Goal: Task Accomplishment & Management: Manage account settings

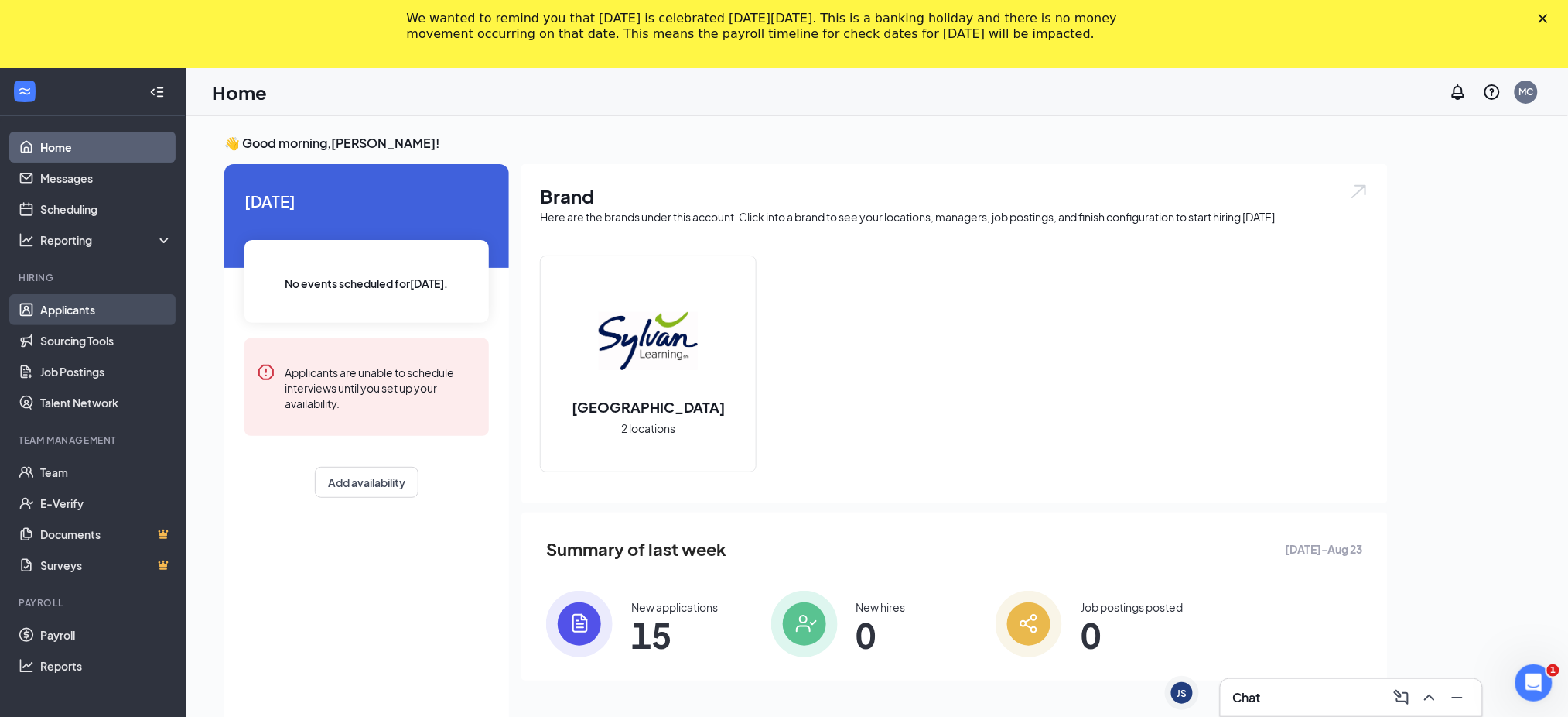
click at [86, 316] on link "Applicants" at bounding box center [106, 309] width 133 height 31
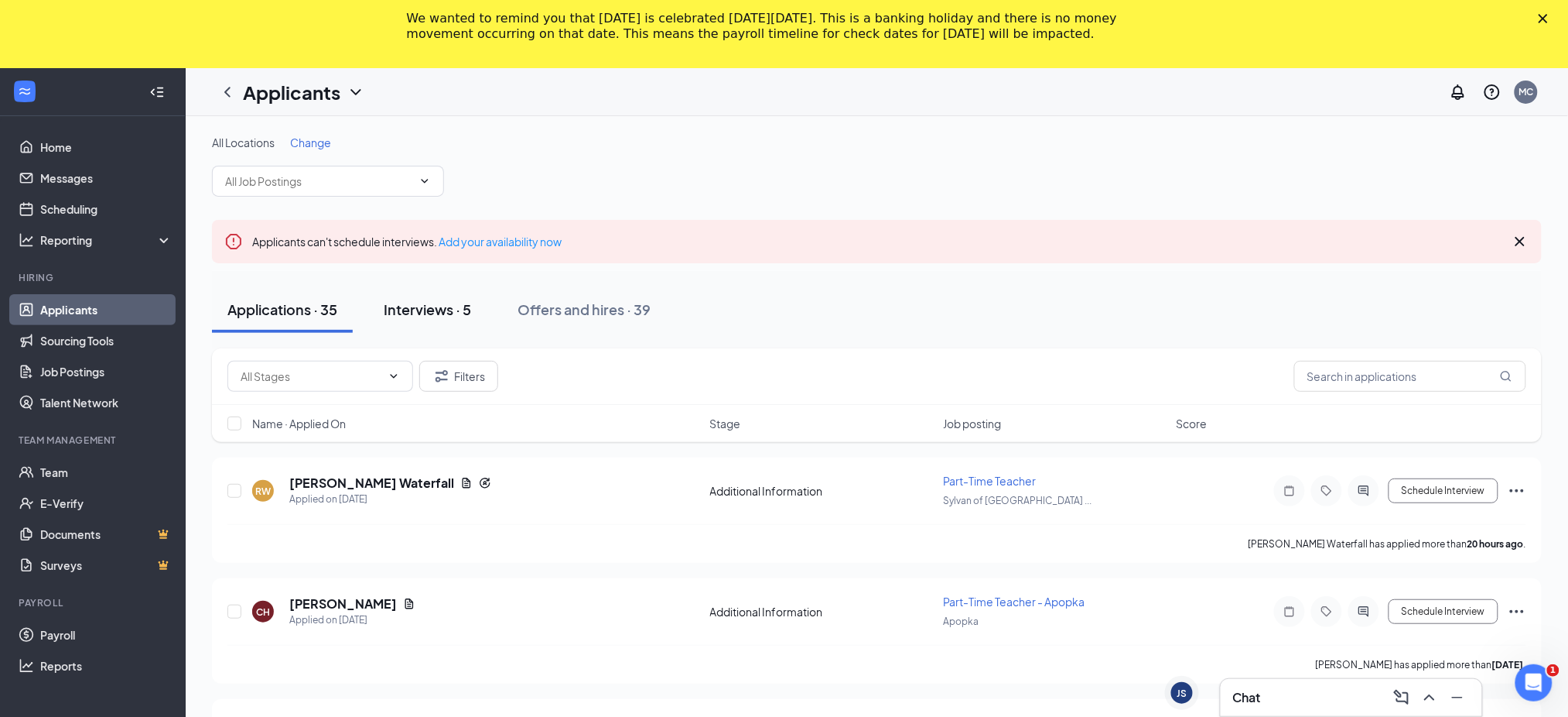
click at [435, 306] on div "Interviews · 5" at bounding box center [427, 309] width 87 height 20
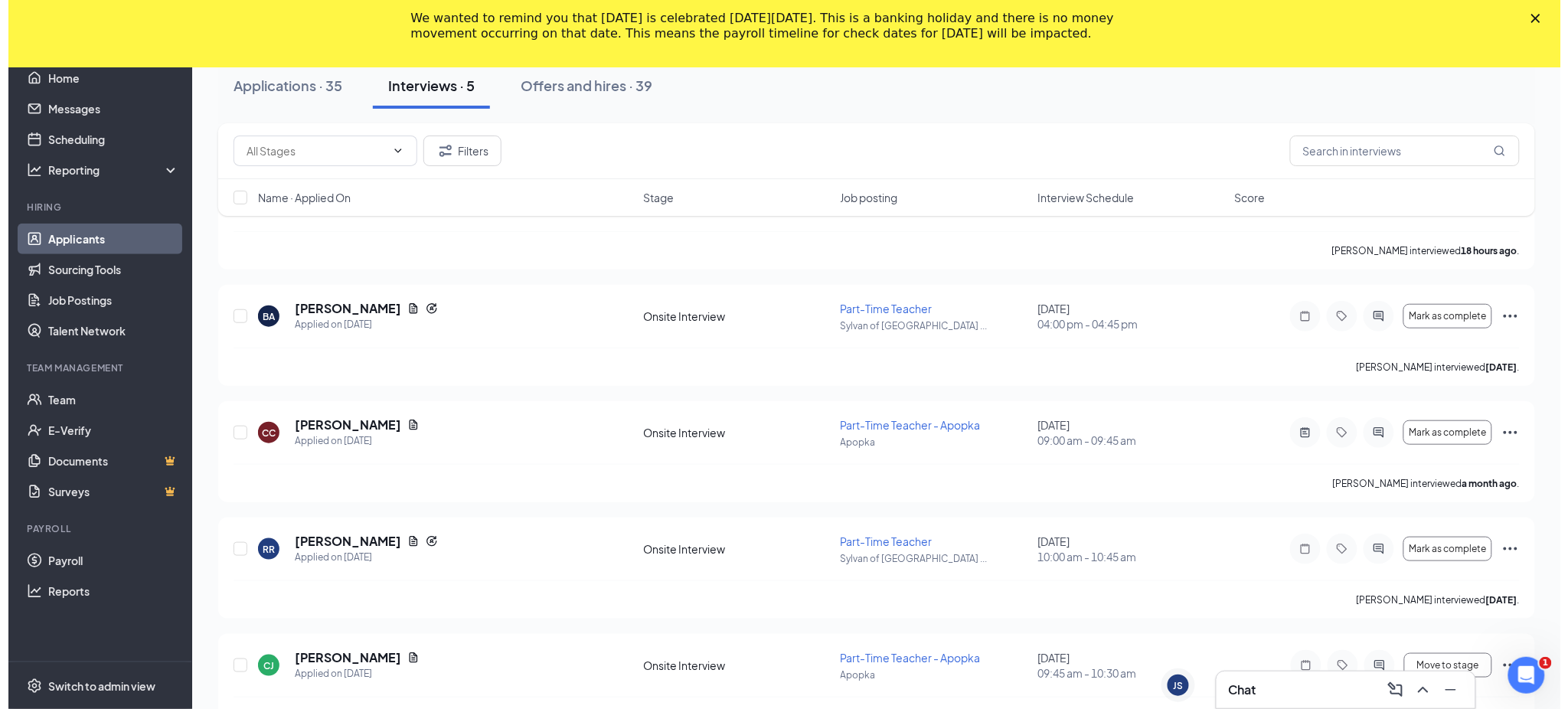
scroll to position [327, 0]
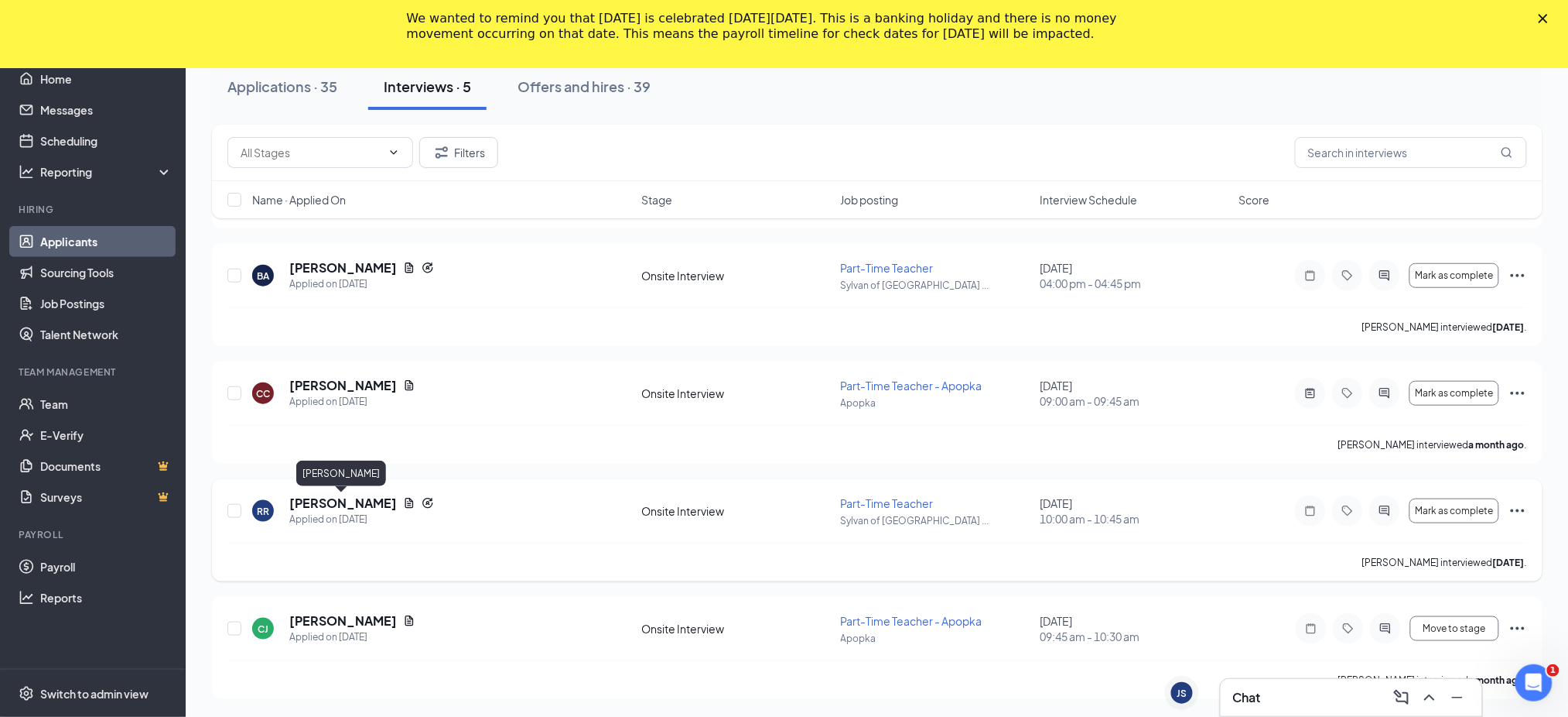
click at [340, 502] on h5 "[PERSON_NAME]" at bounding box center [343, 503] width 108 height 17
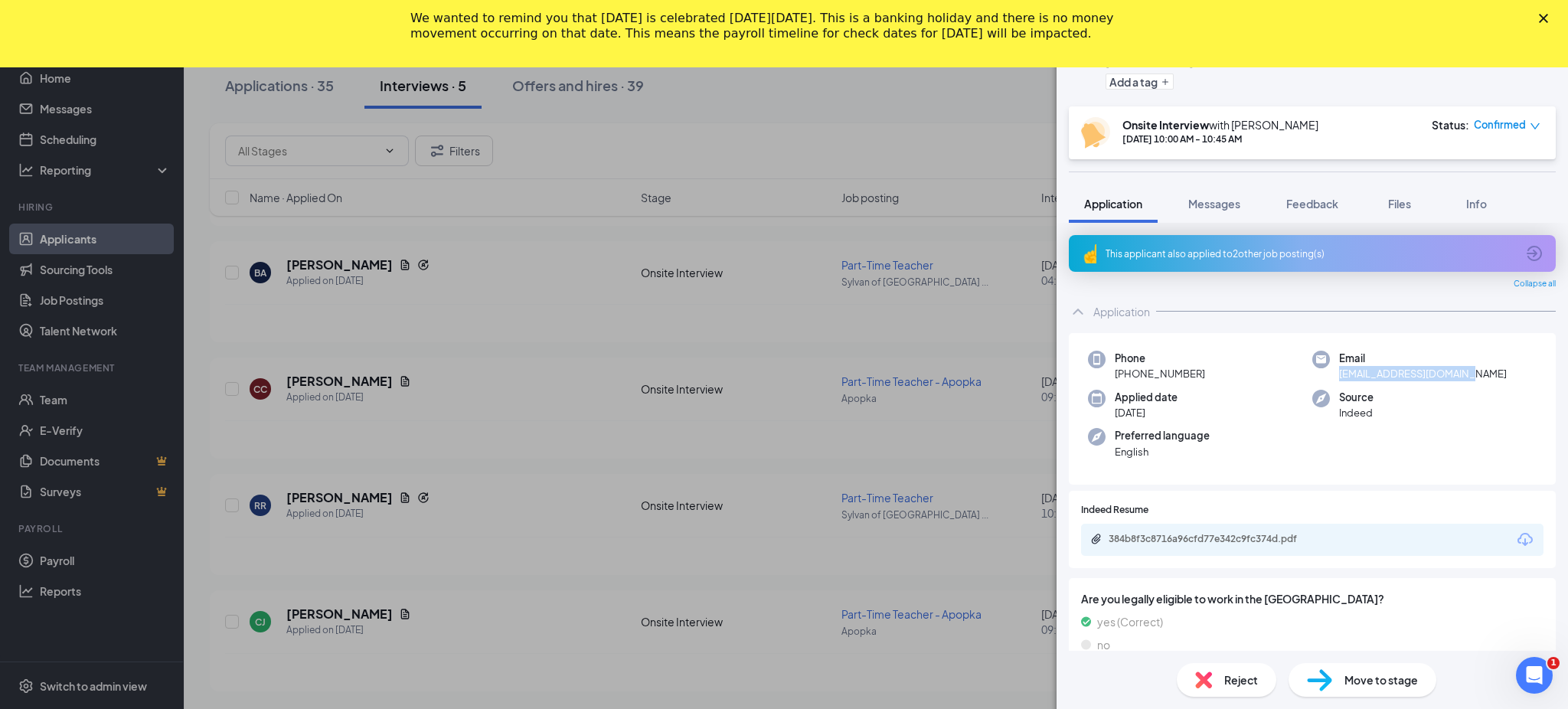
drag, startPoint x: 1465, startPoint y: 358, endPoint x: 1328, endPoint y: 356, distance: 137.0
click at [1328, 356] on div "Email [EMAIL_ADDRESS][DOMAIN_NAME]" at bounding box center [1425, 366] width 224 height 31
copy span "[EMAIL_ADDRESS][DOMAIN_NAME]"
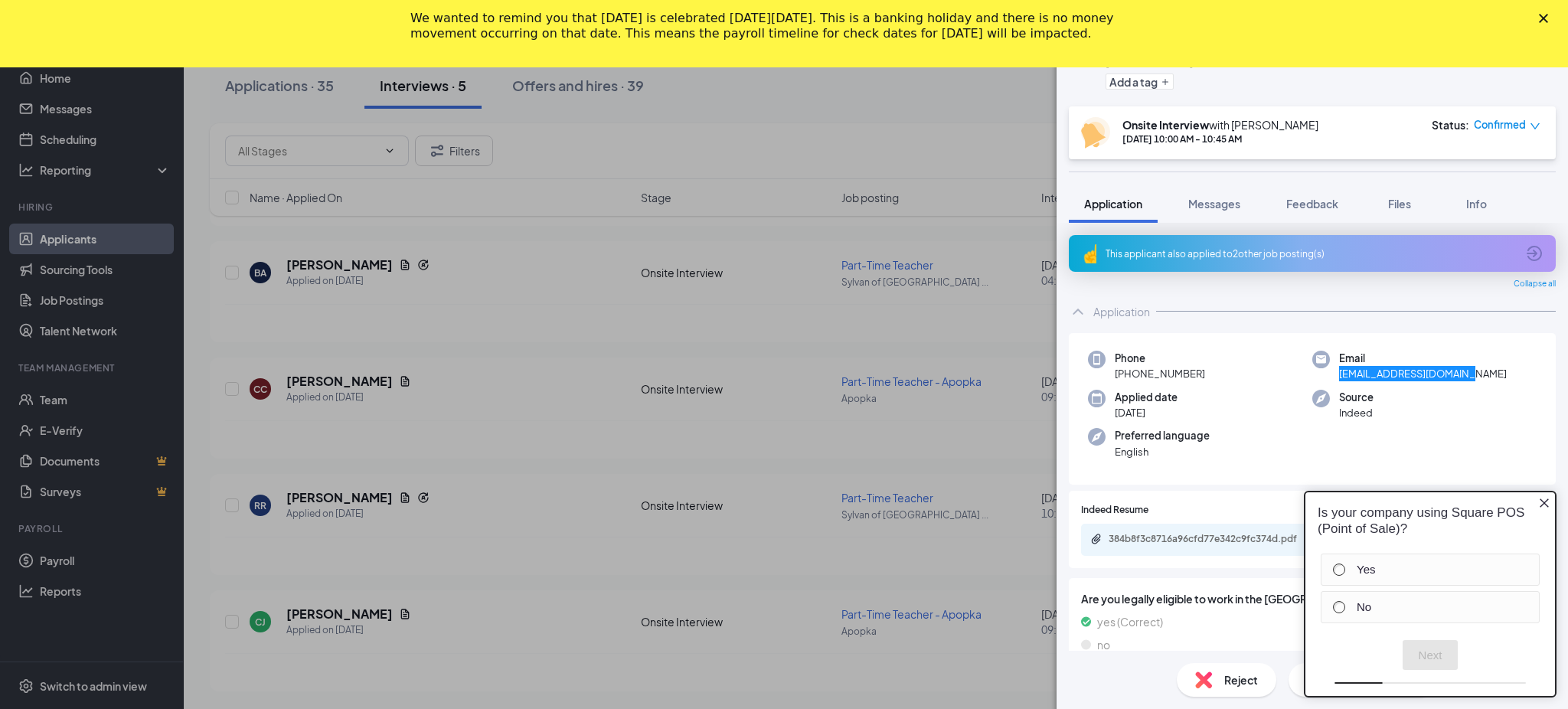
click at [1540, 21] on polygon "Close" at bounding box center [1543, 18] width 9 height 9
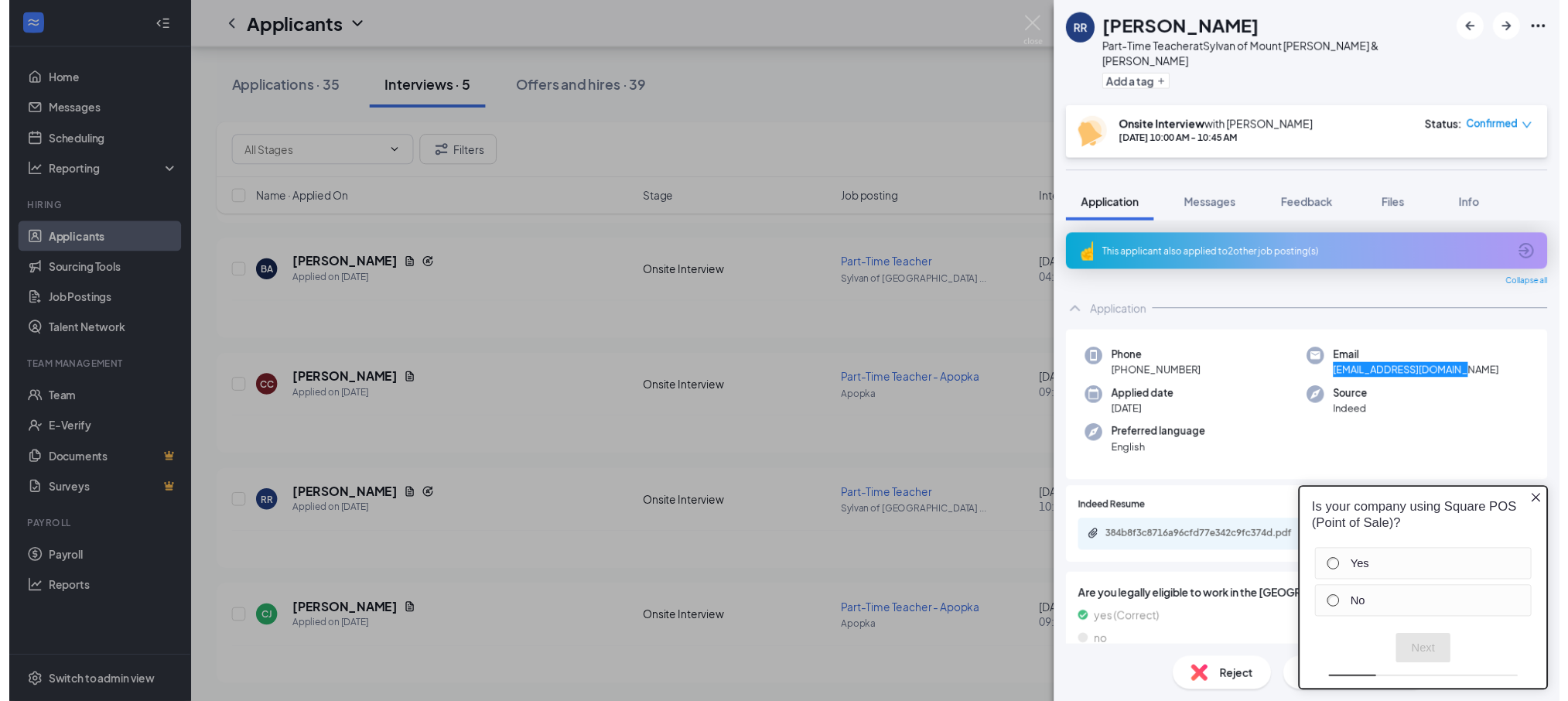
scroll to position [263, 0]
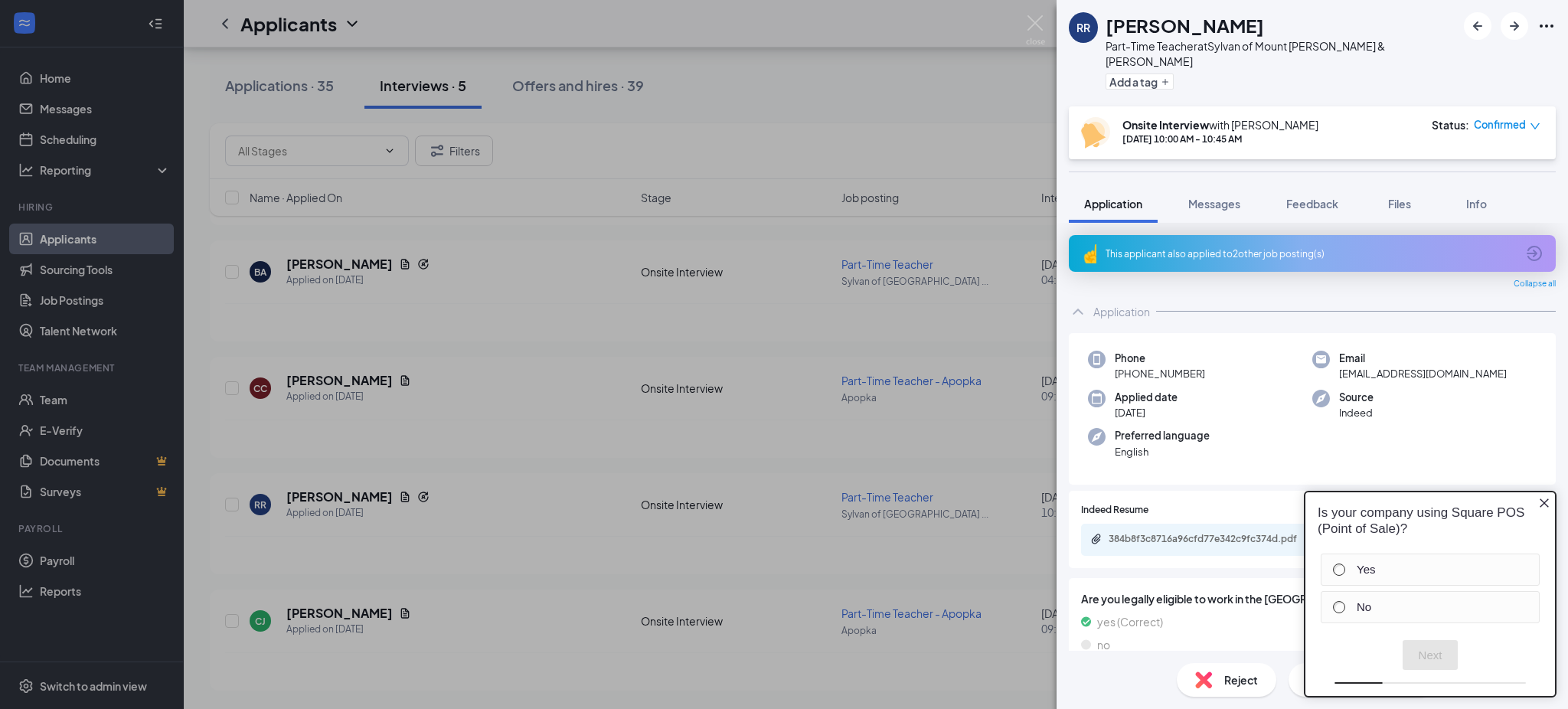
click at [1534, 121] on icon "down" at bounding box center [1535, 127] width 11 height 11
click at [1489, 181] on span "Mark complete" at bounding box center [1461, 181] width 76 height 17
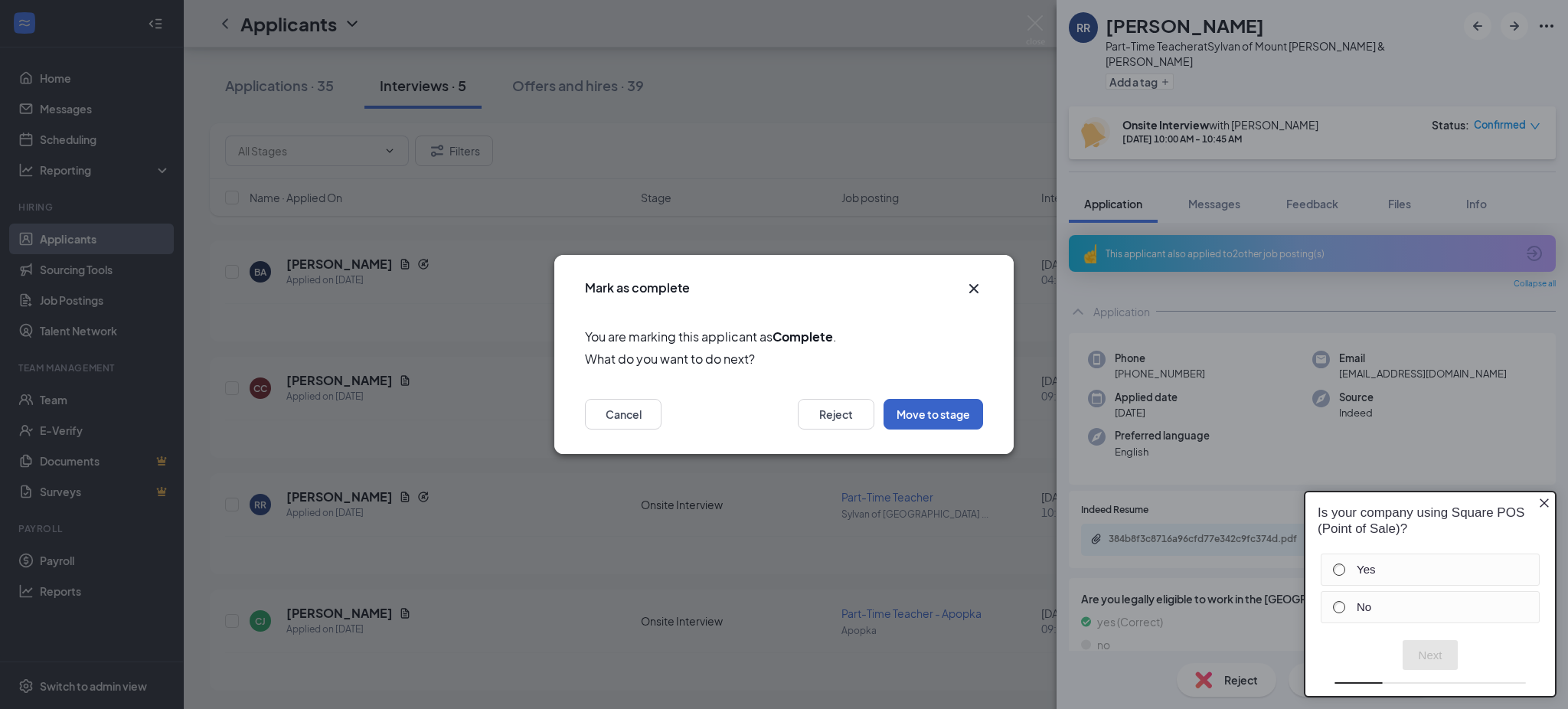
click at [932, 417] on button "Move to stage" at bounding box center [933, 413] width 99 height 30
click at [932, 417] on div "[PERSON_NAME] Part-Time Teacher at [GEOGRAPHIC_DATA] of [GEOGRAPHIC_DATA][PERSO…" at bounding box center [784, 354] width 1568 height 709
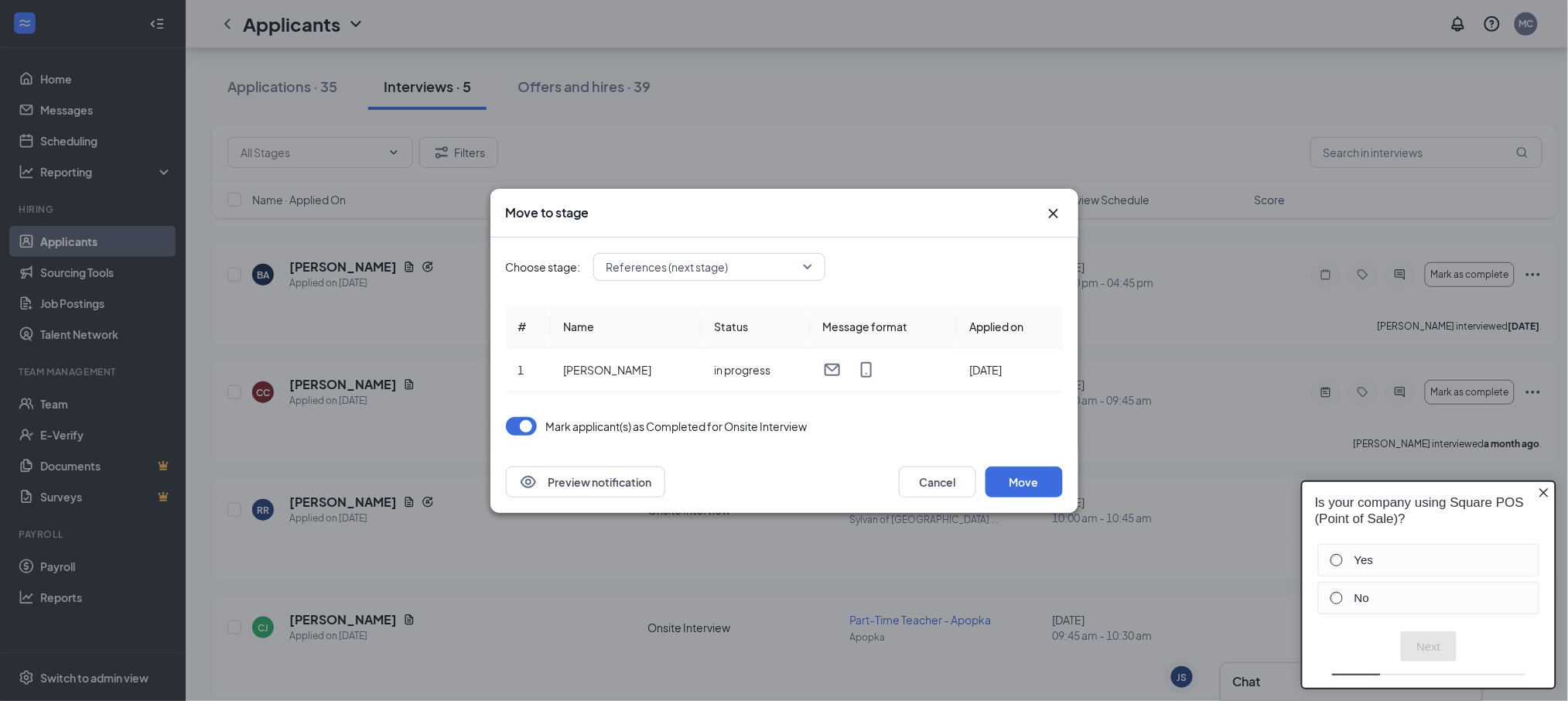
click at [1051, 220] on icon "Cross" at bounding box center [1054, 214] width 19 height 19
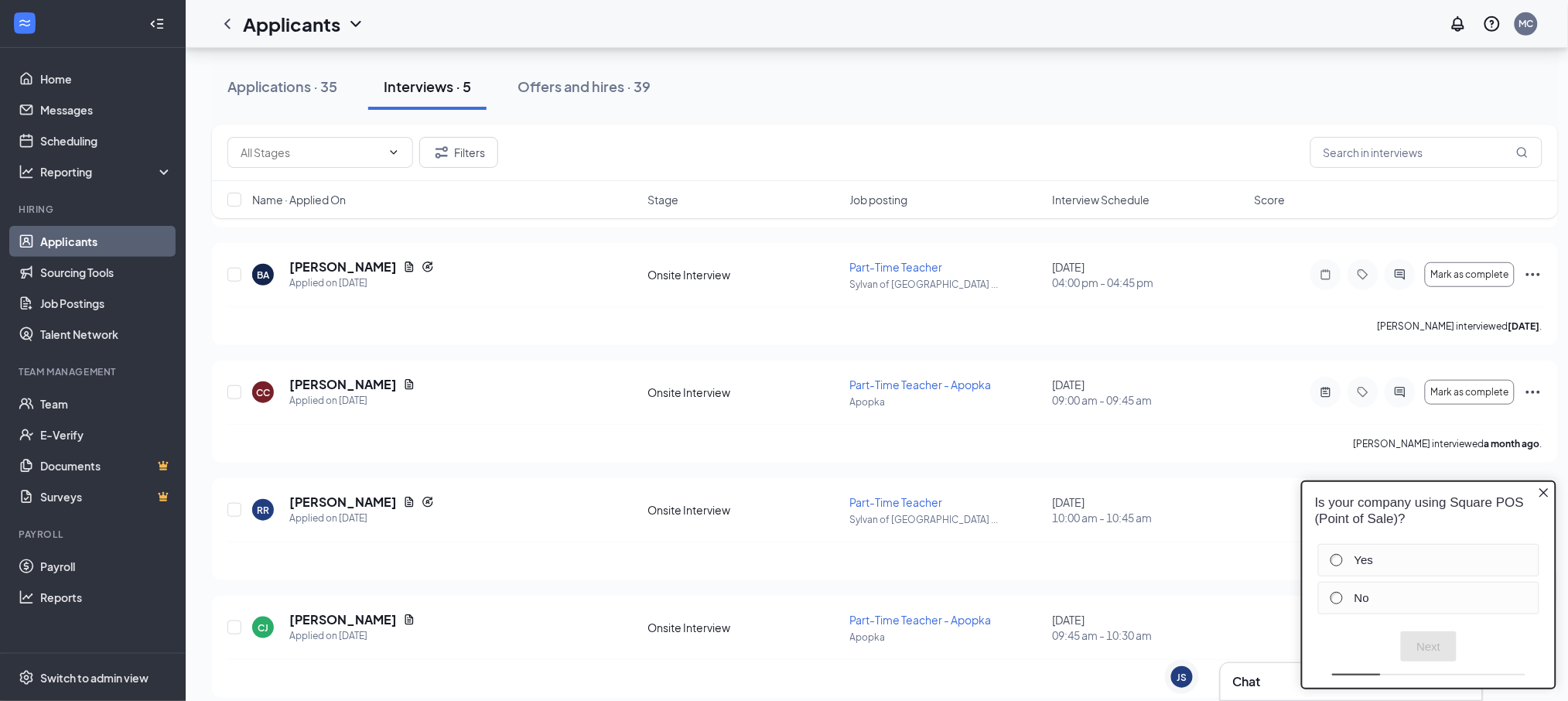
click at [1554, 490] on div "Is your company using Square POS (Point of Sale)?" at bounding box center [1429, 510] width 253 height 58
click at [1545, 490] on icon "Close button" at bounding box center [1543, 491] width 12 height 12
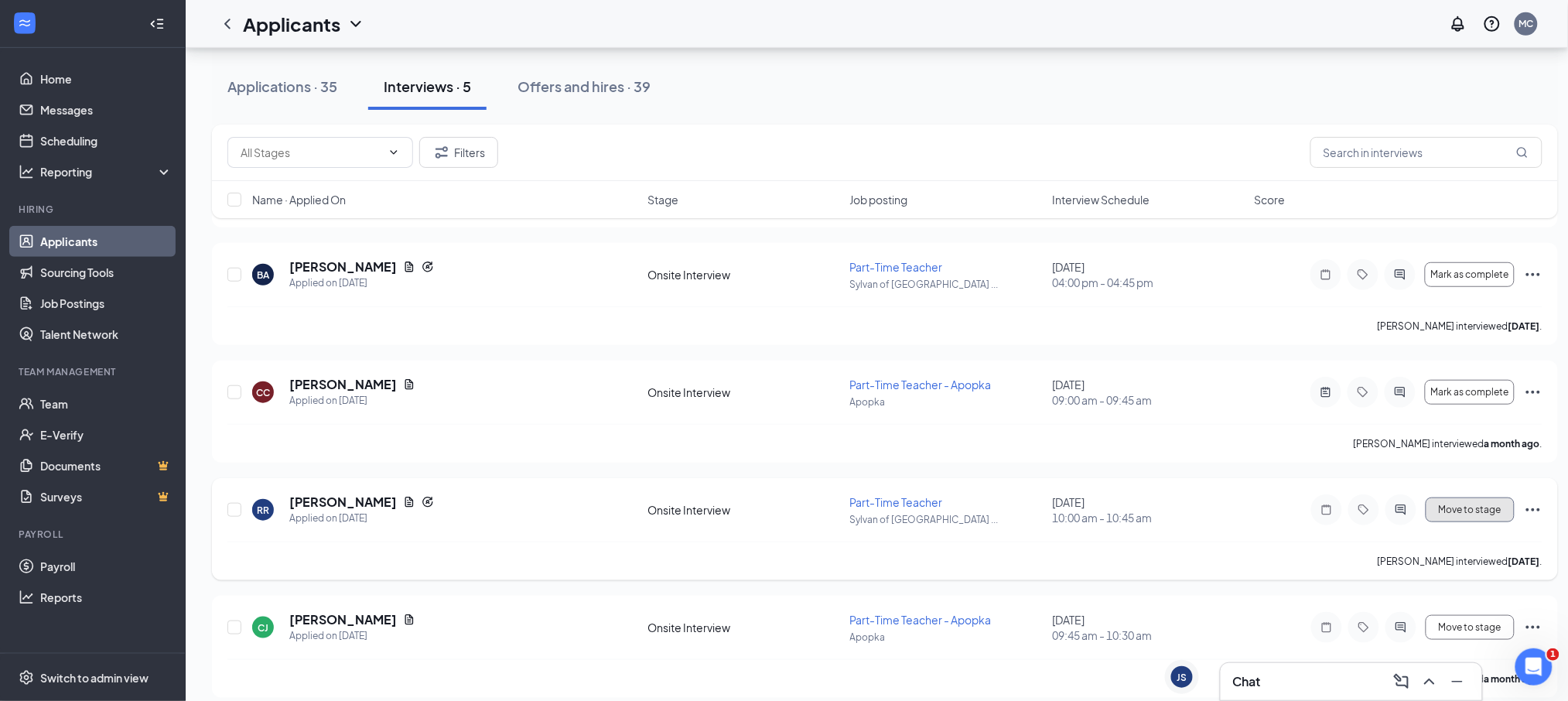
click at [1498, 511] on span "Move to stage" at bounding box center [1471, 510] width 63 height 11
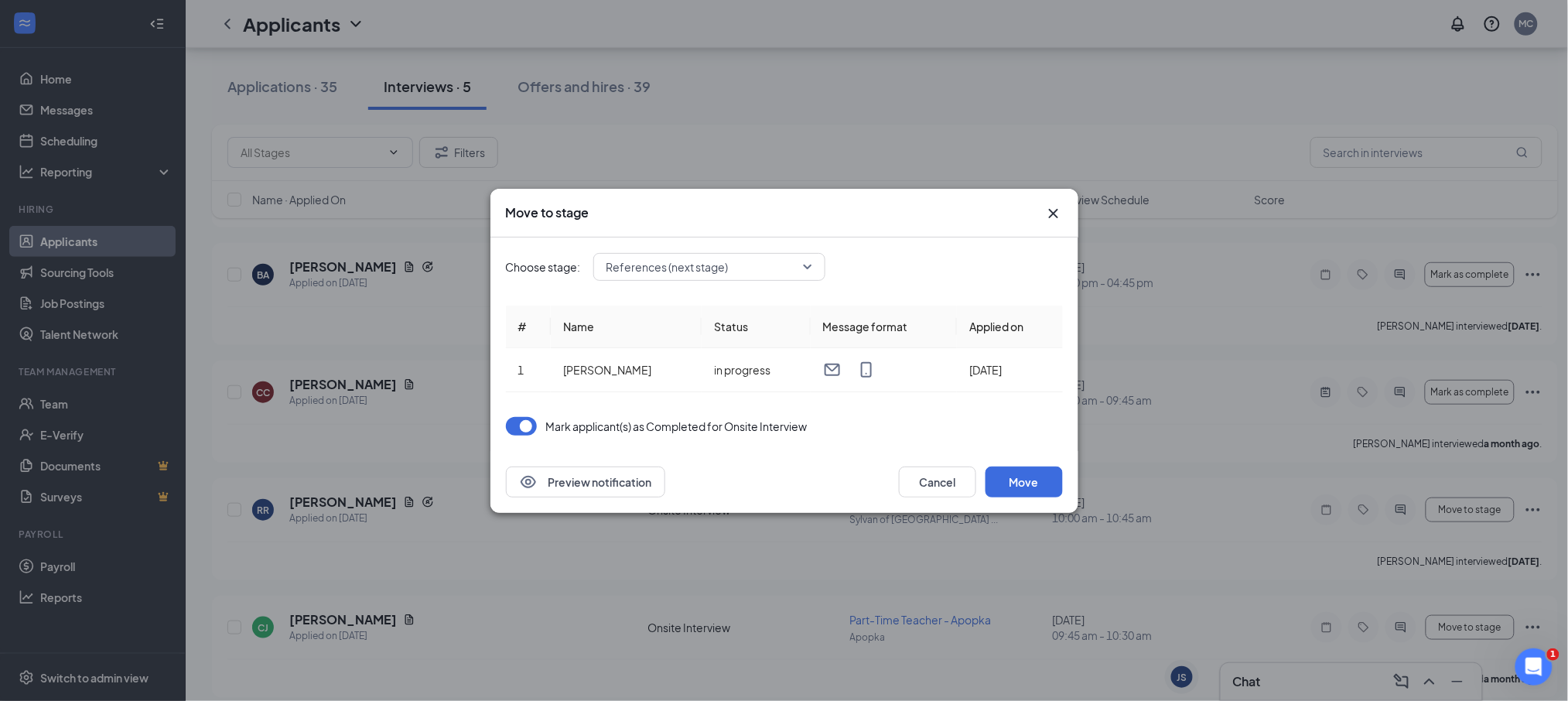
click at [813, 267] on div "References (next stage)" at bounding box center [709, 267] width 232 height 28
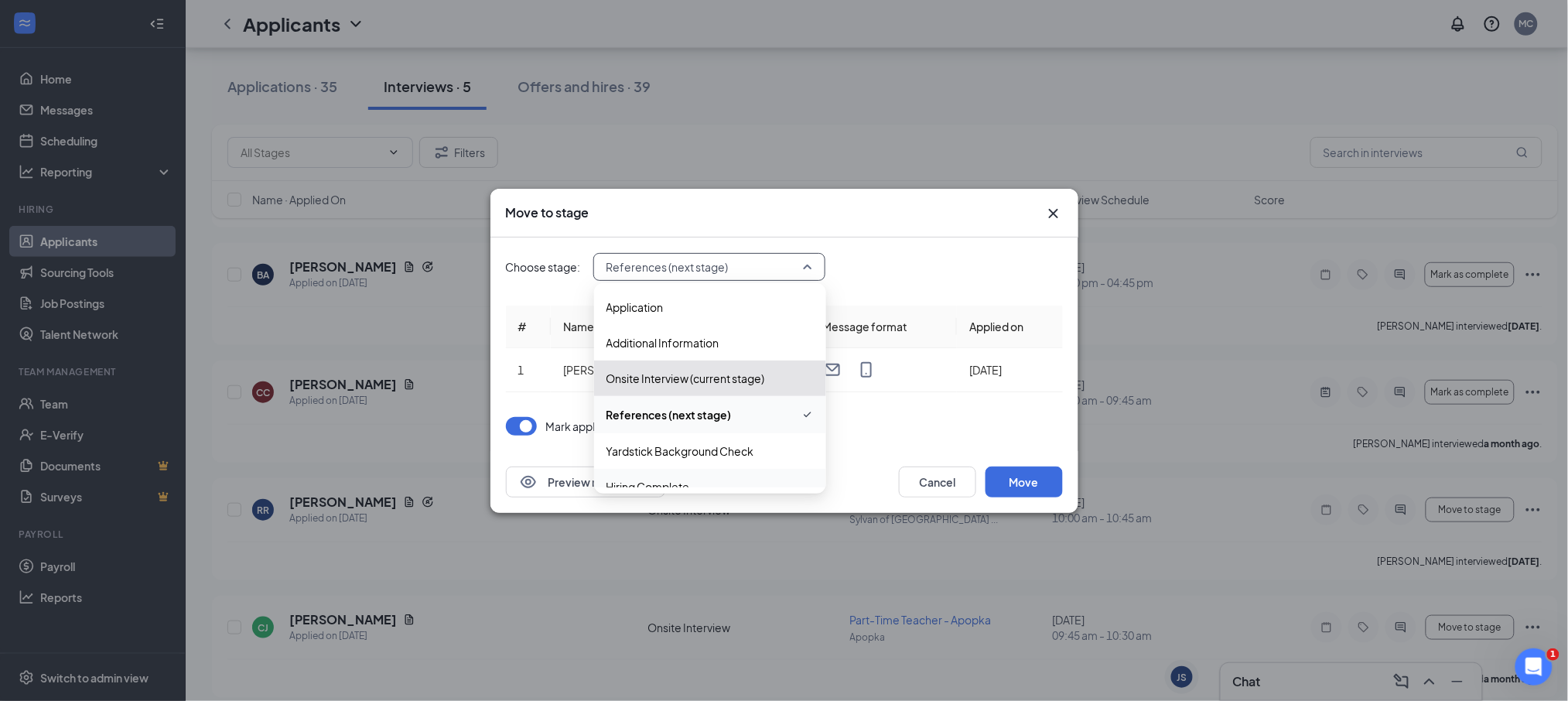
click at [715, 479] on span "Hiring Complete" at bounding box center [709, 487] width 207 height 17
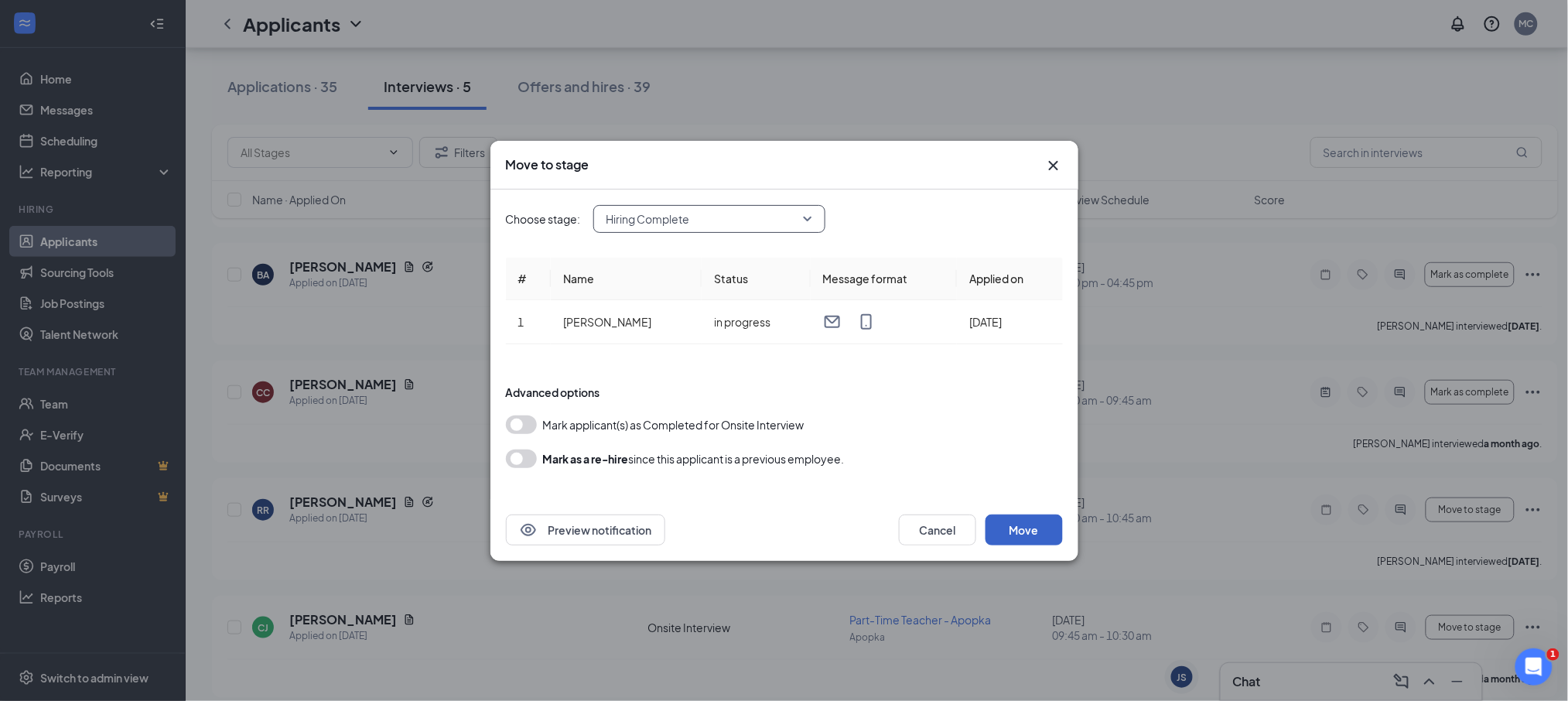
click at [1019, 525] on button "Move" at bounding box center [1024, 529] width 77 height 31
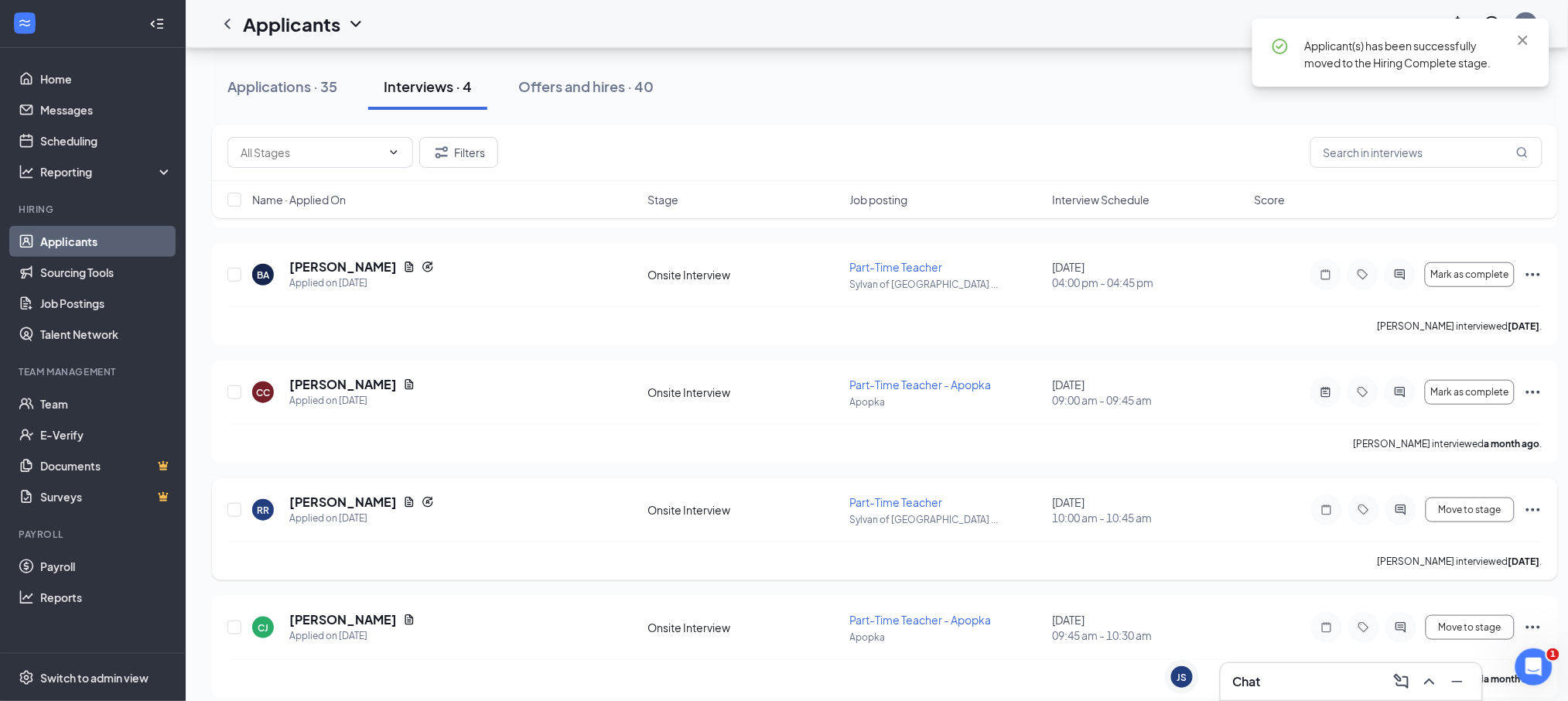
scroll to position [161, 0]
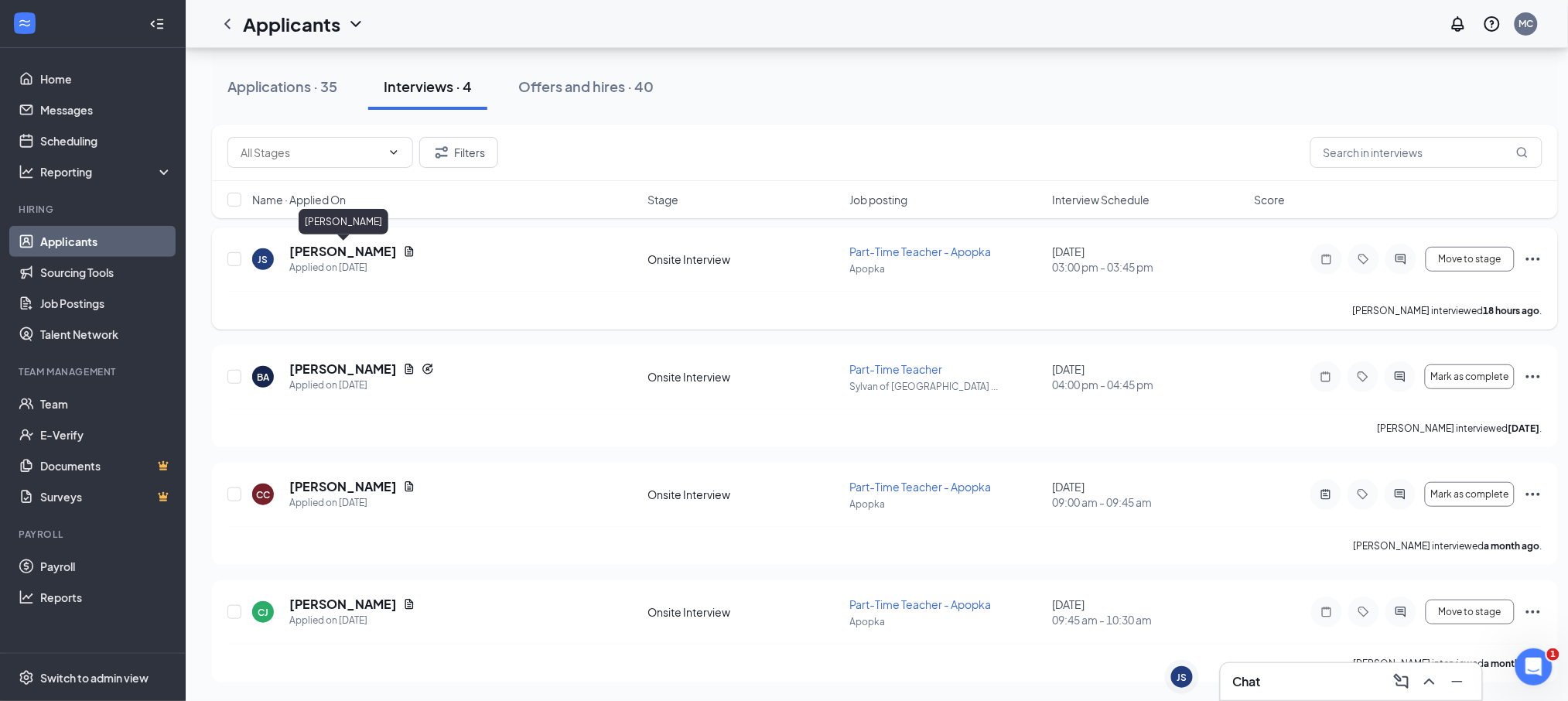
click at [323, 246] on h5 "[PERSON_NAME]" at bounding box center [343, 252] width 108 height 17
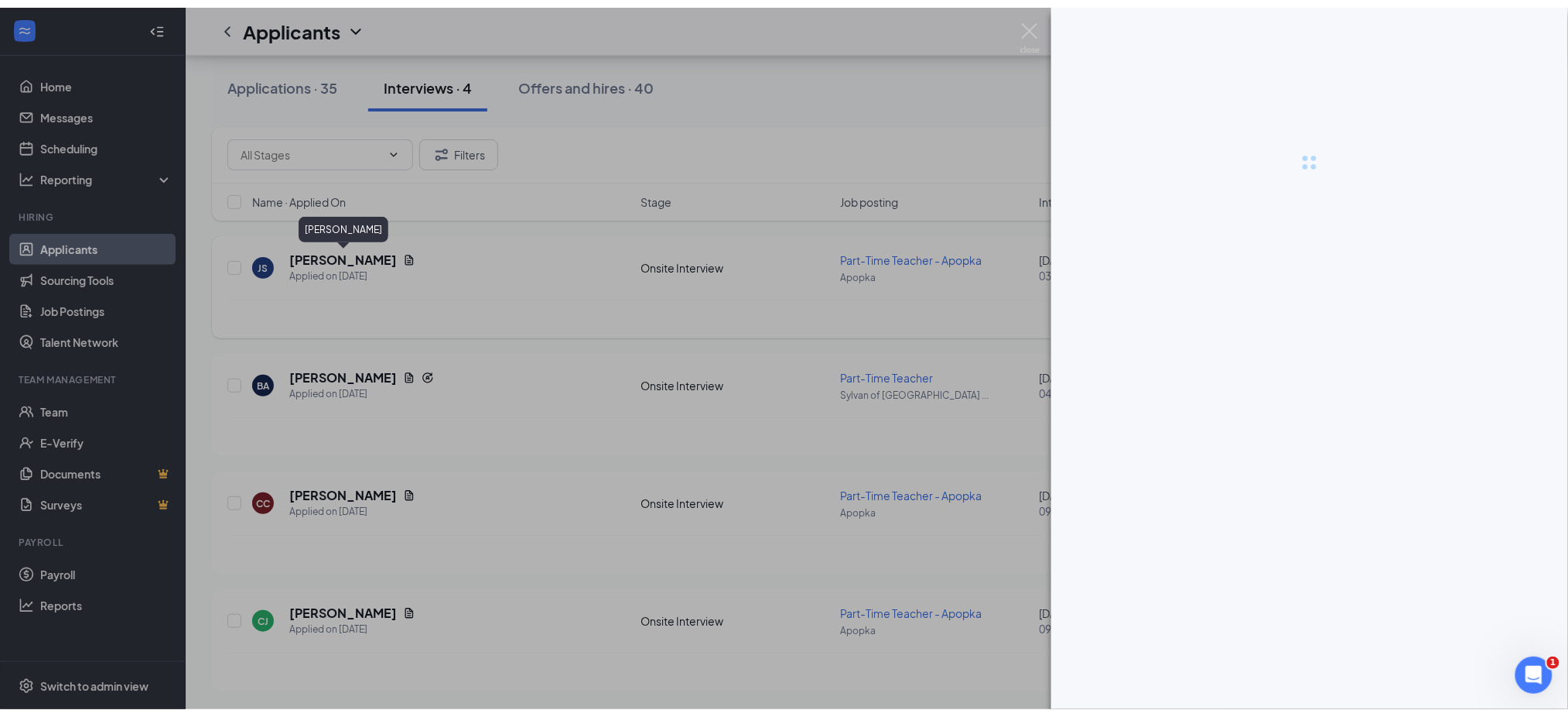
scroll to position [145, 0]
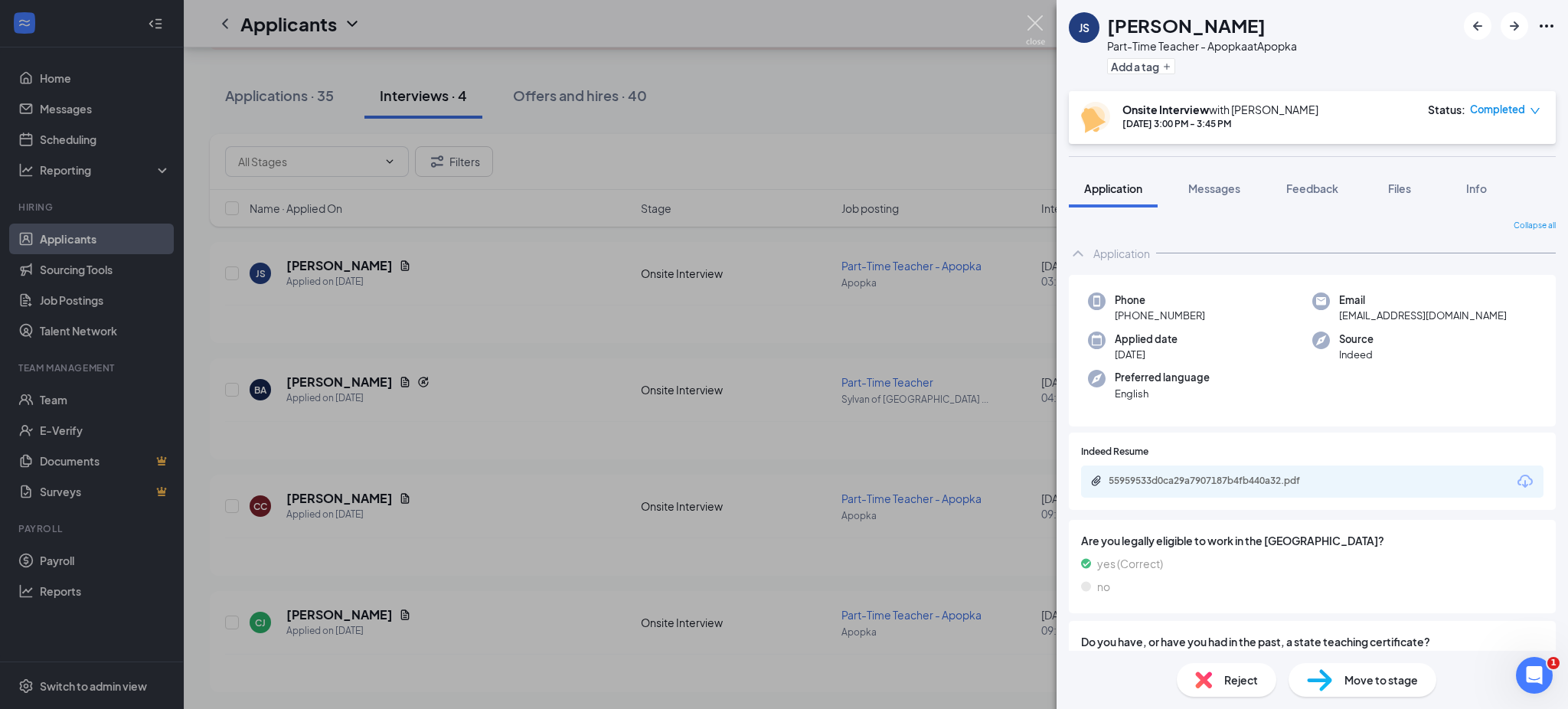
click at [1033, 20] on img at bounding box center [1035, 30] width 19 height 30
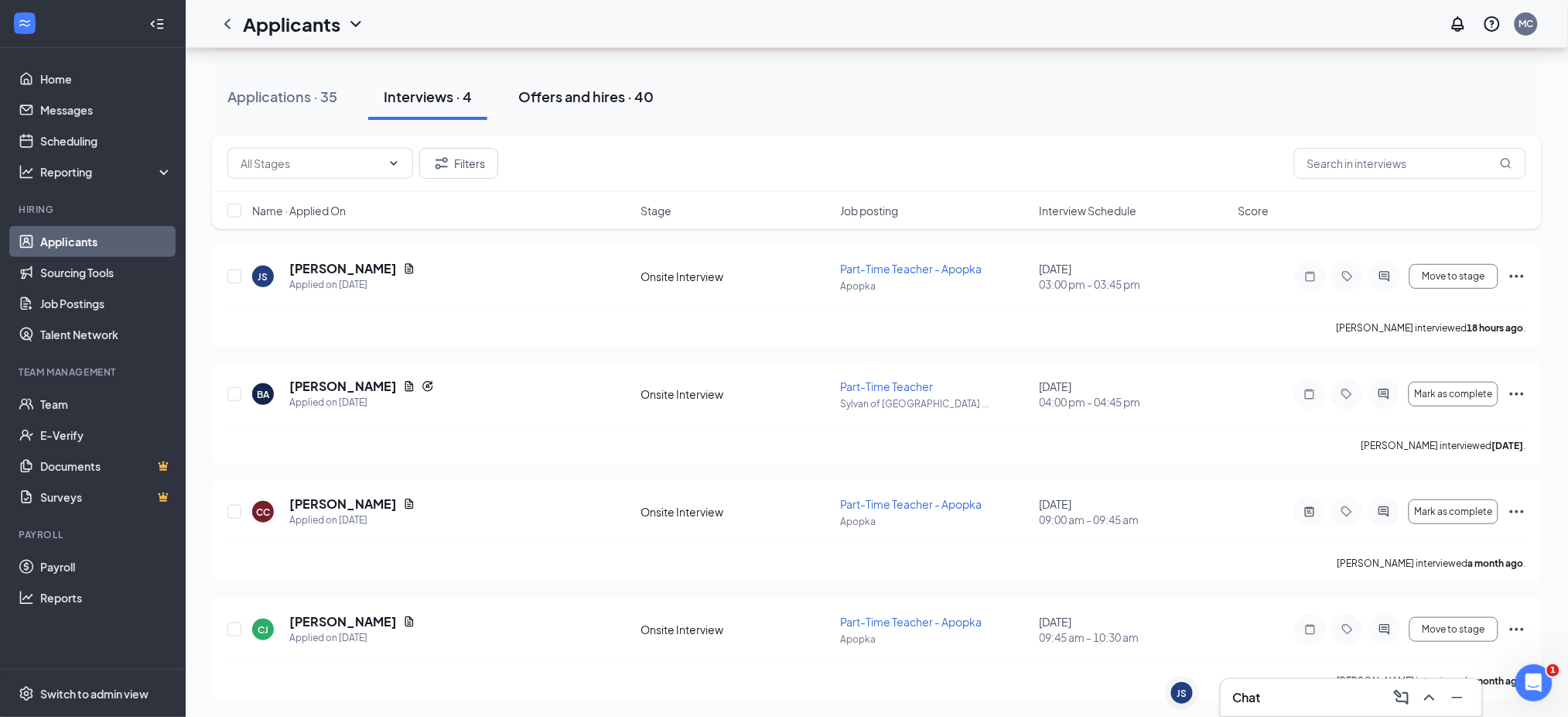
click at [568, 96] on div "Offers and hires · 40" at bounding box center [586, 96] width 136 height 20
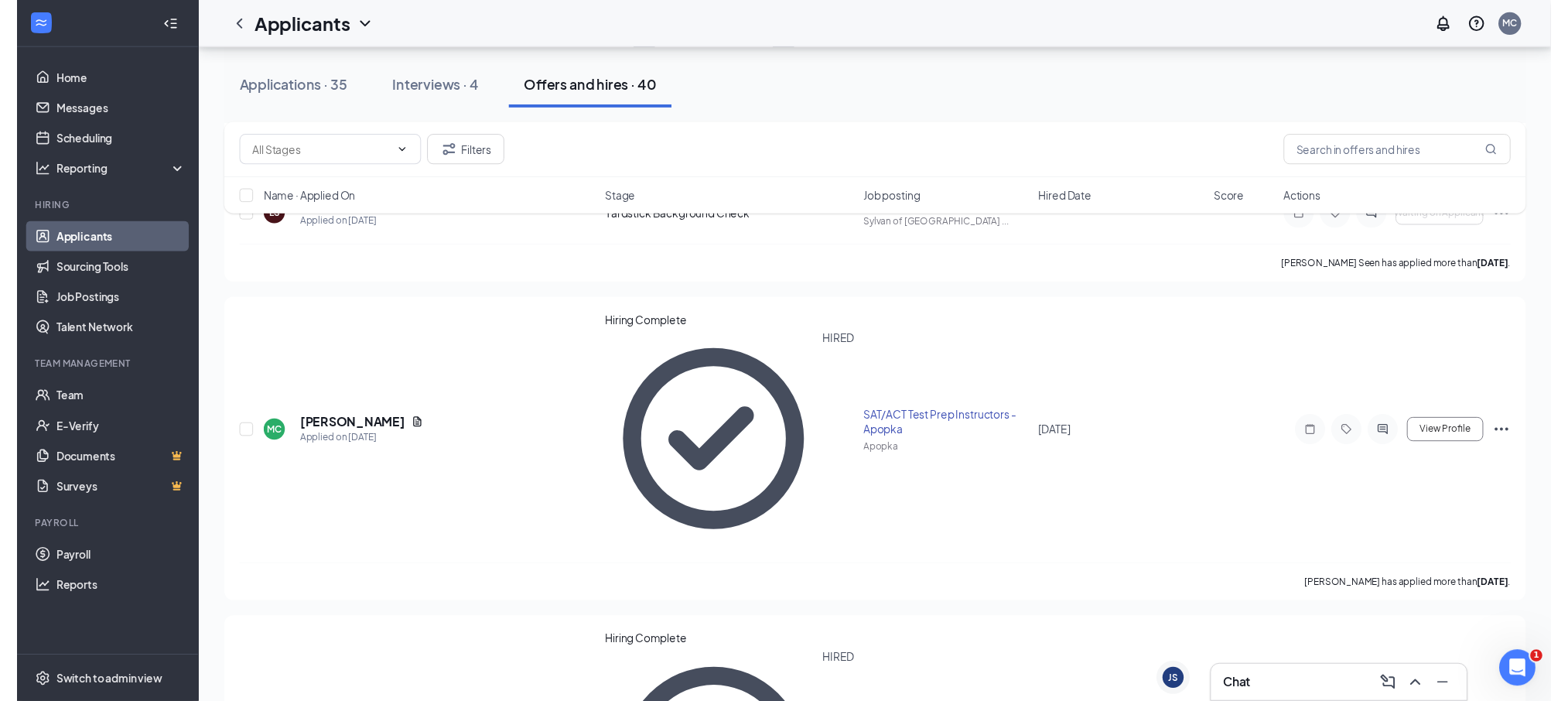
scroll to position [557, 0]
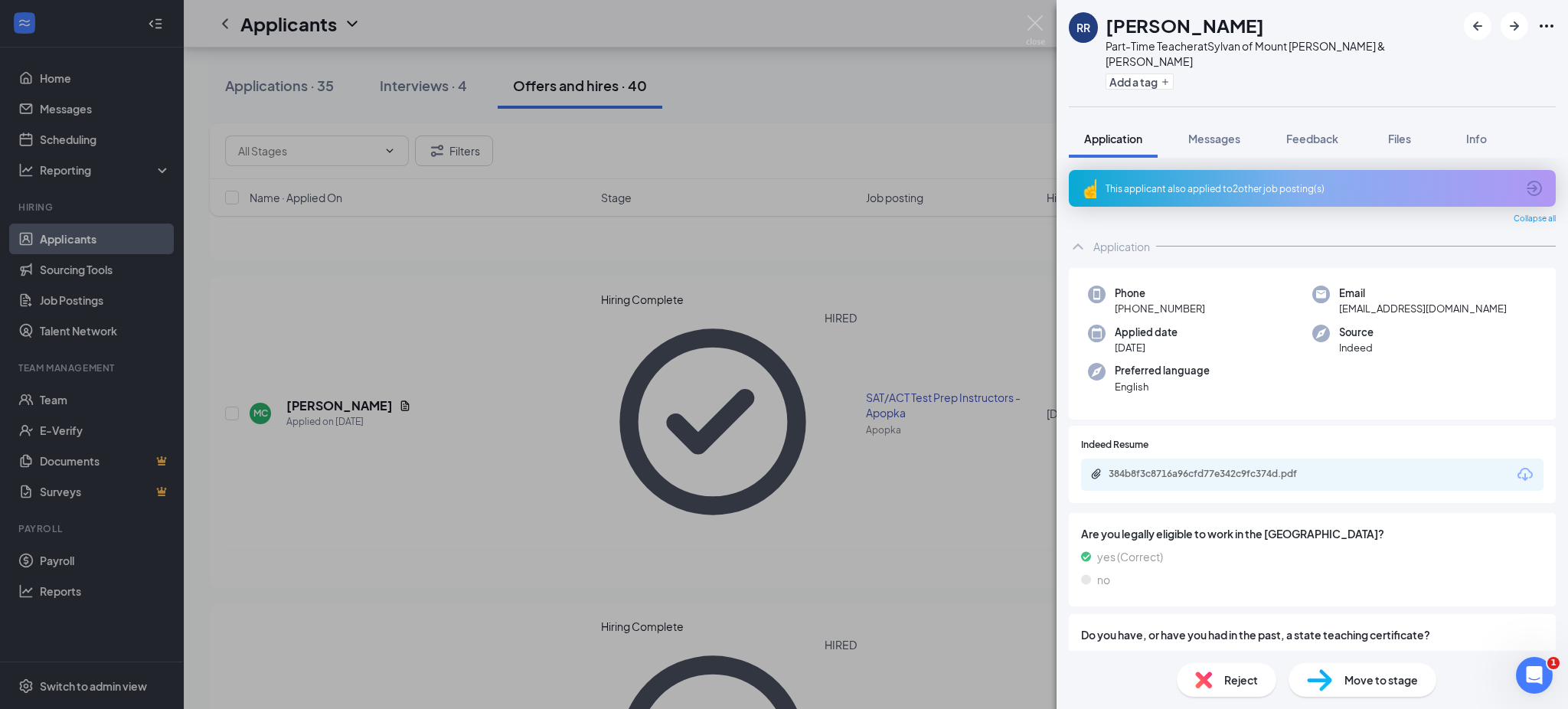
click at [59, 401] on div "RR [PERSON_NAME] Part-Time Teacher at [GEOGRAPHIC_DATA] of [GEOGRAPHIC_DATA][PE…" at bounding box center [784, 354] width 1568 height 709
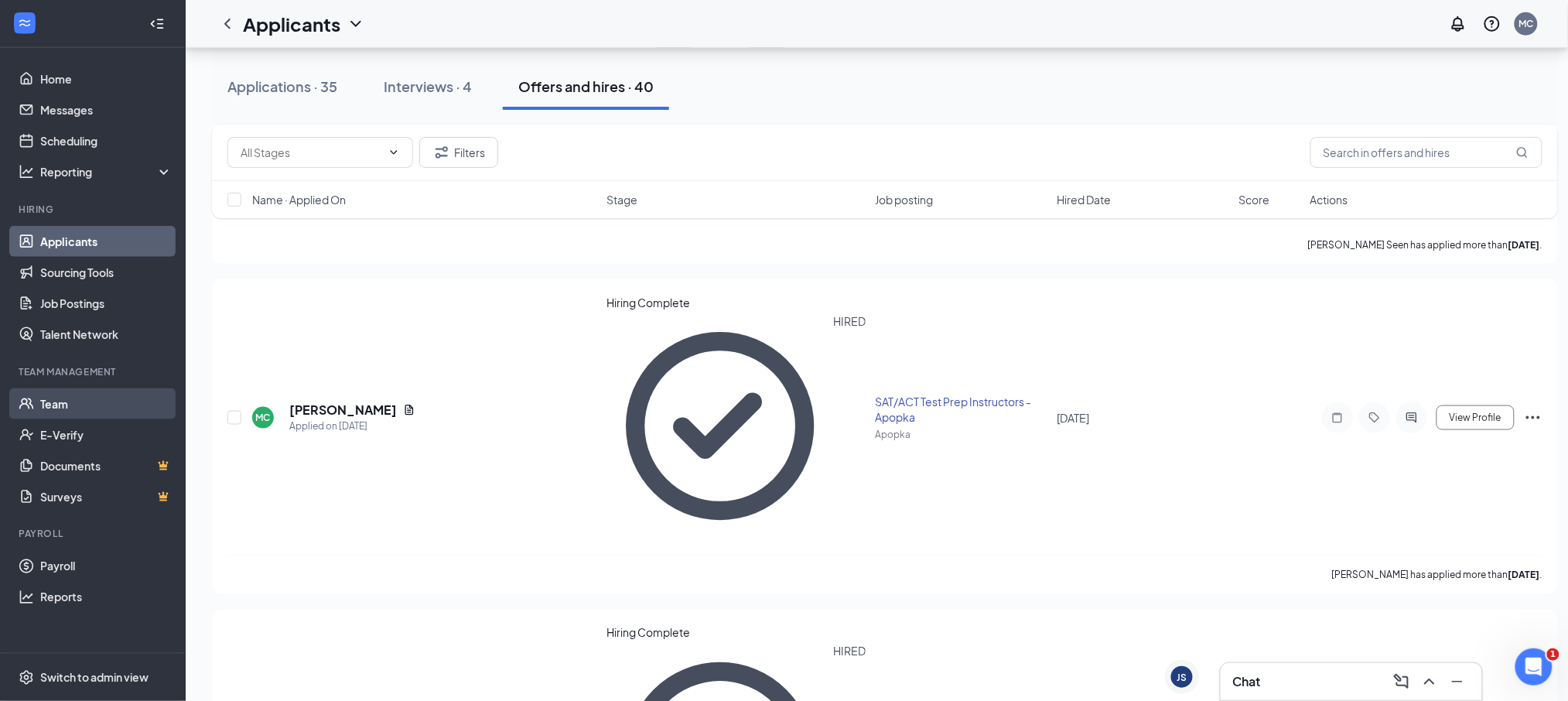
click at [59, 406] on link "Team" at bounding box center [106, 403] width 133 height 31
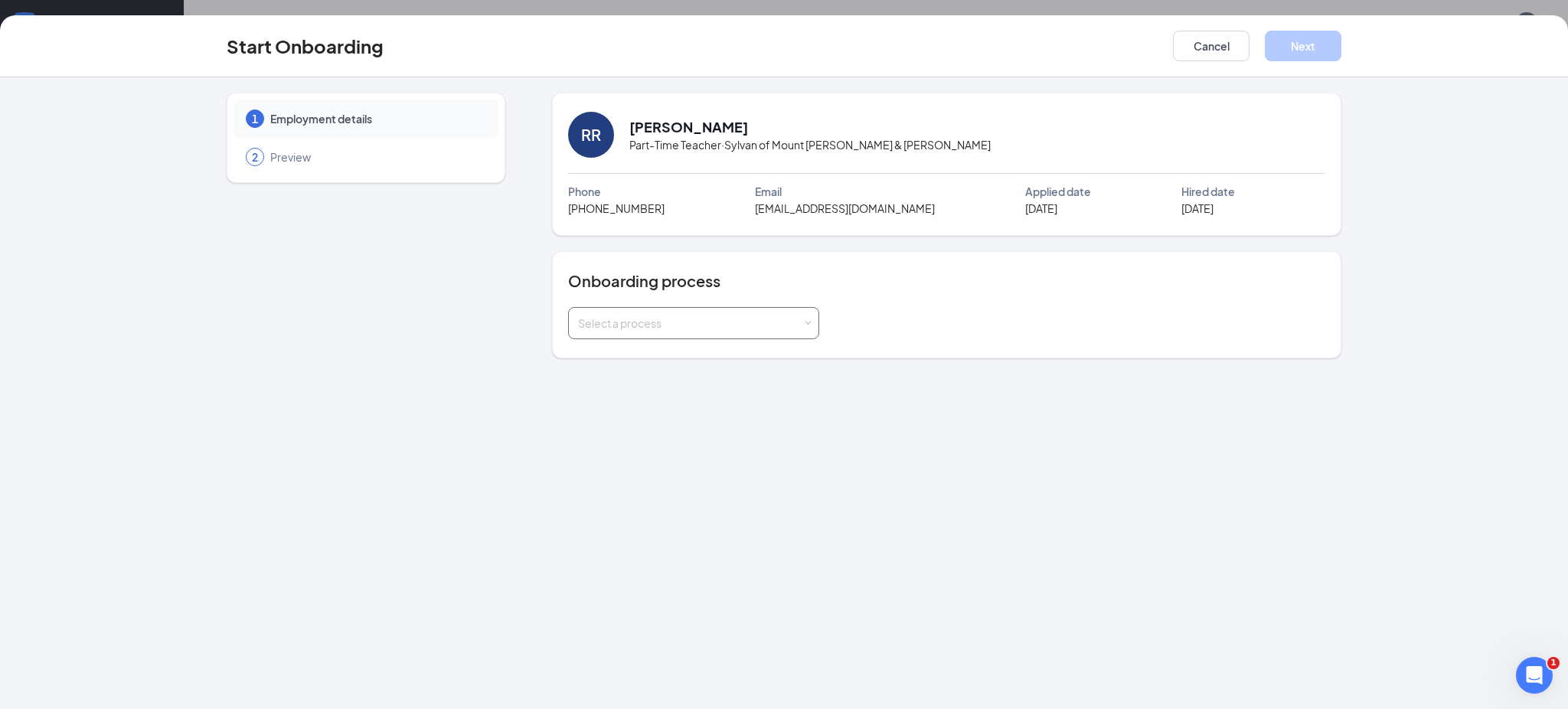
click at [812, 320] on div "Select a process" at bounding box center [693, 322] width 251 height 32
click at [752, 355] on li "Staff" at bounding box center [693, 356] width 251 height 28
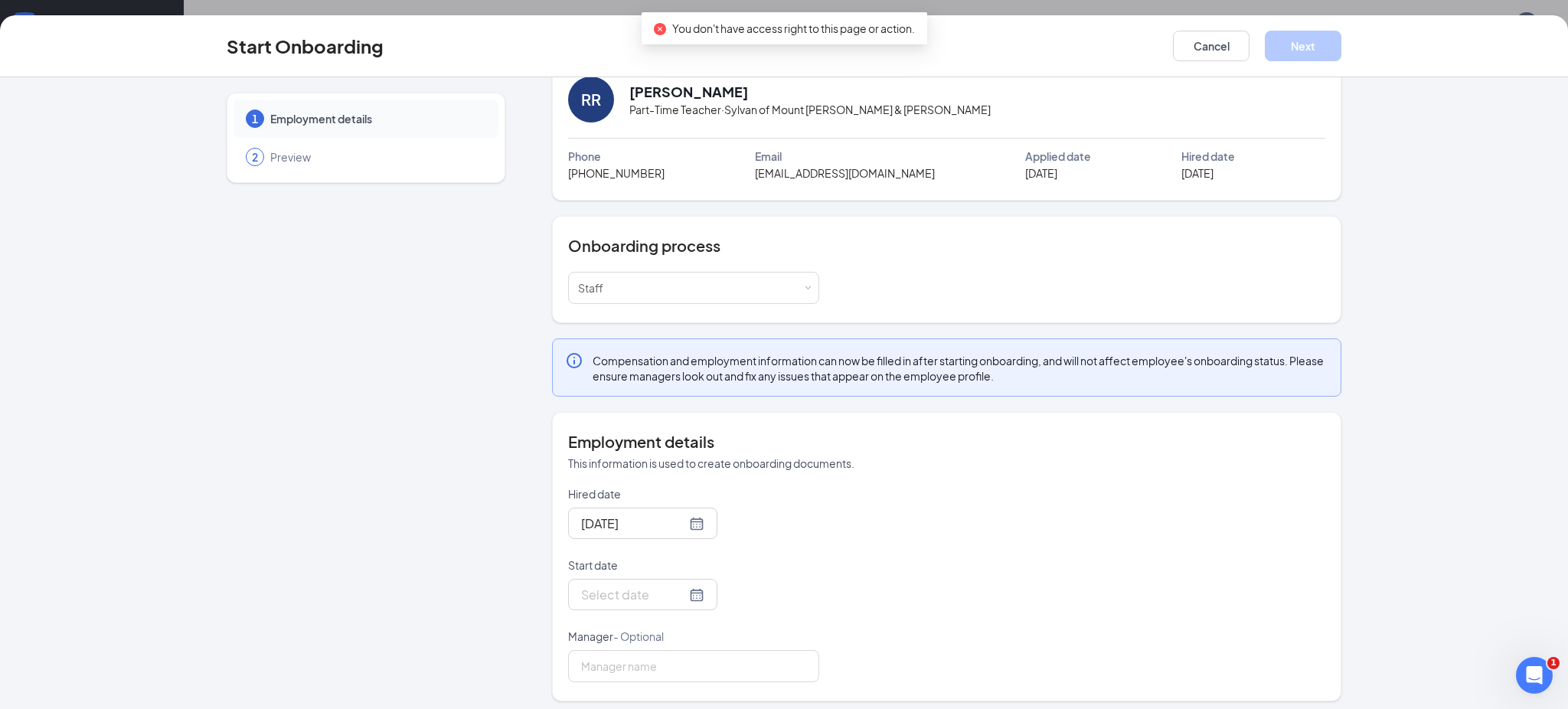
scroll to position [43, 0]
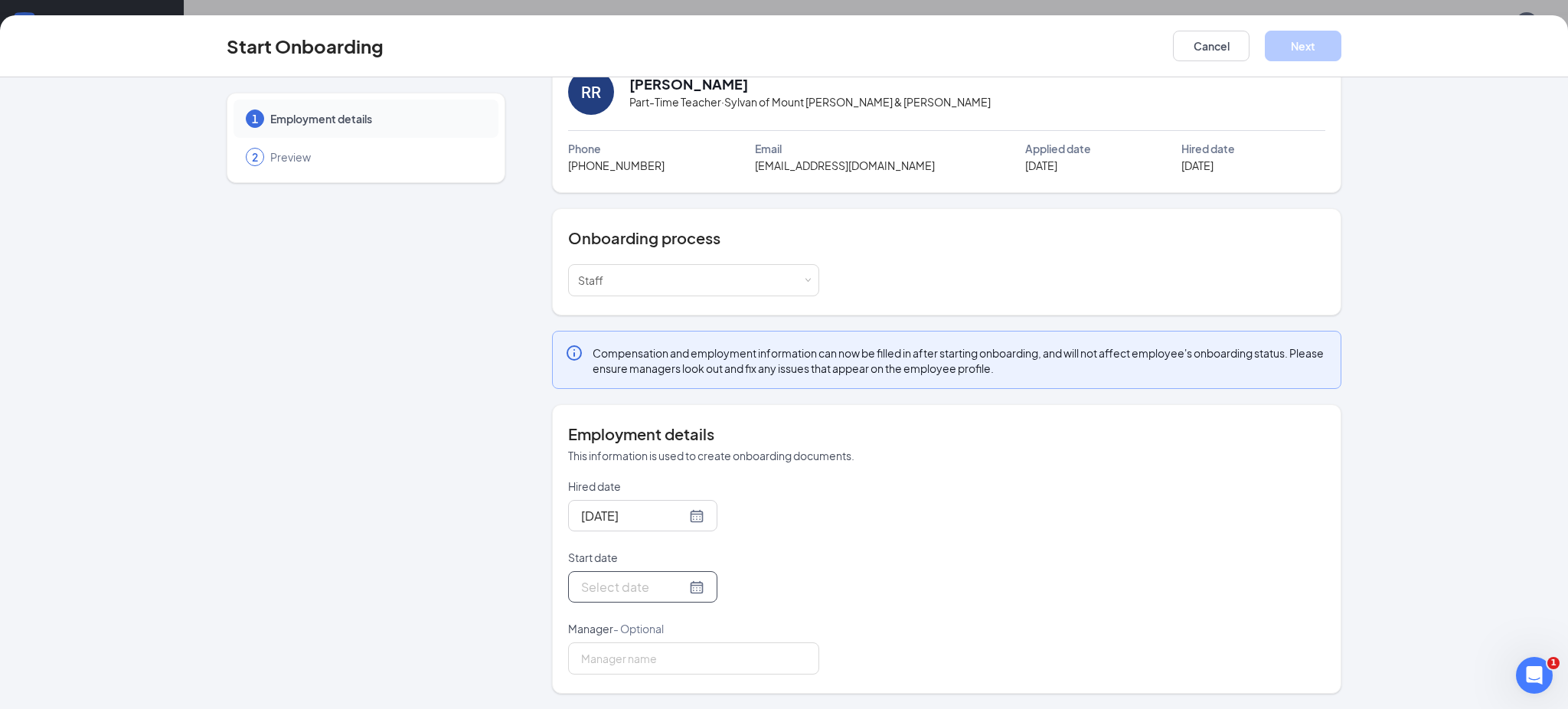
click at [681, 588] on div at bounding box center [643, 586] width 123 height 19
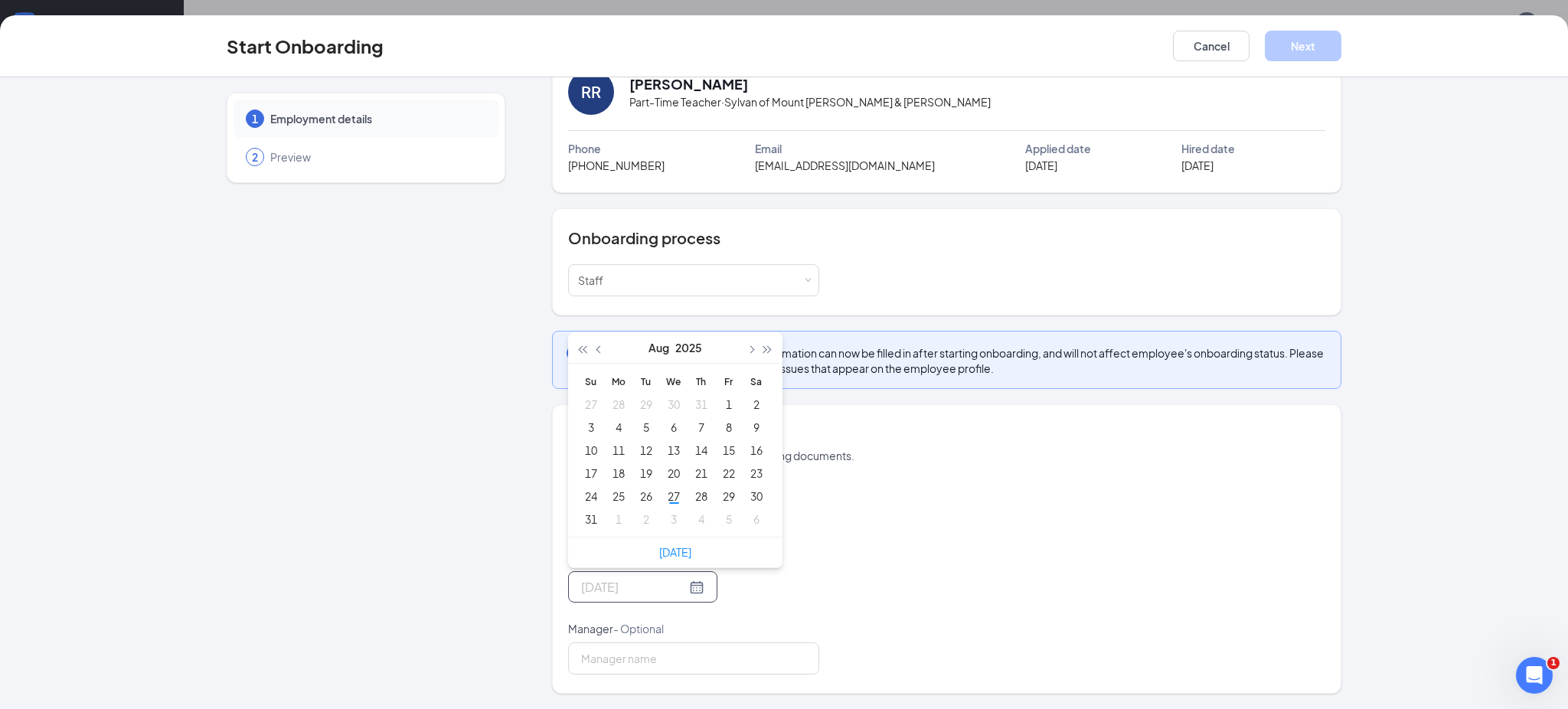
type input "Aug 1, 2025"
click at [747, 351] on span "button" at bounding box center [750, 350] width 7 height 7
type input "Sep 1, 2025"
click at [610, 399] on div "1" at bounding box center [618, 404] width 18 height 18
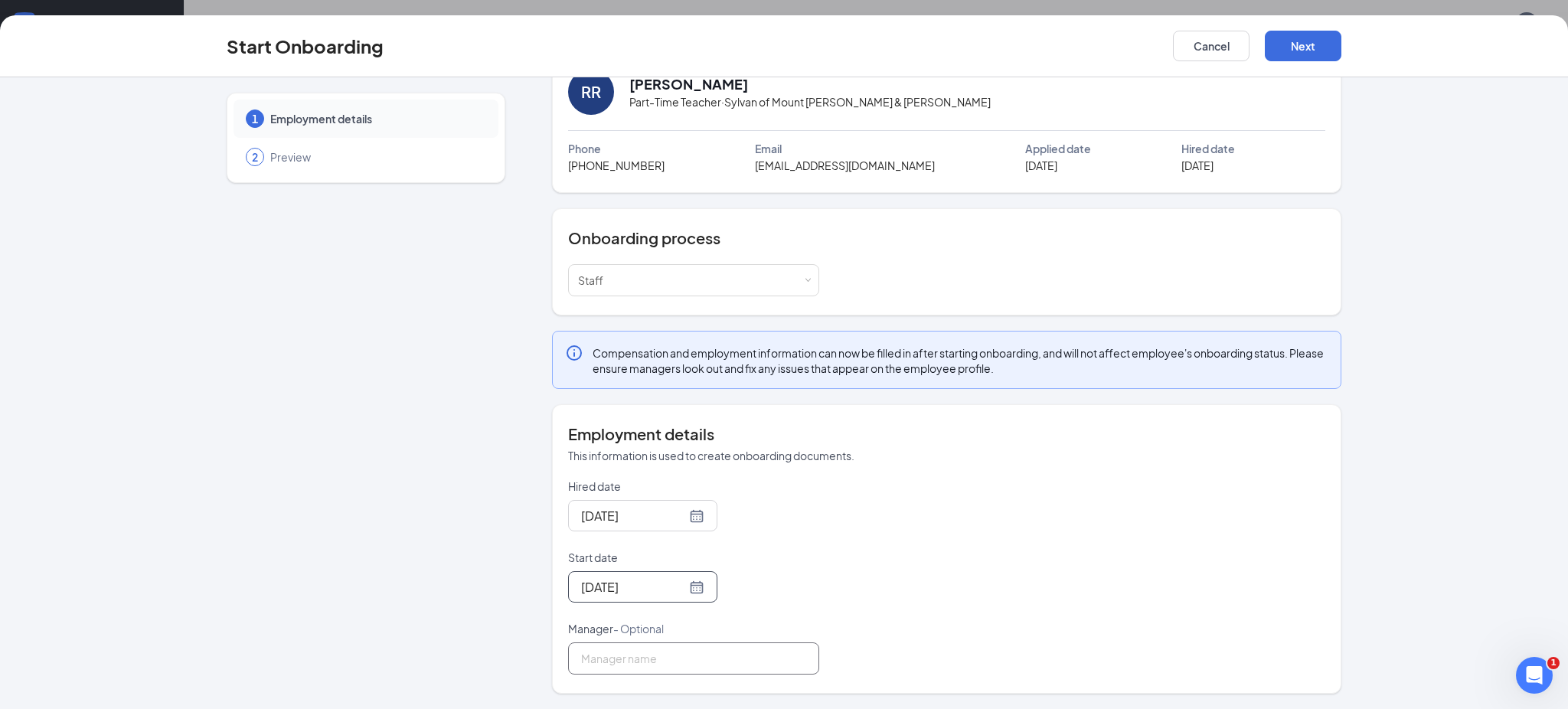
click at [692, 667] on input "Manager - Optional" at bounding box center [693, 658] width 251 height 32
type input "MEGAN CABRERA"
click at [1303, 54] on button "Next" at bounding box center [1303, 45] width 76 height 30
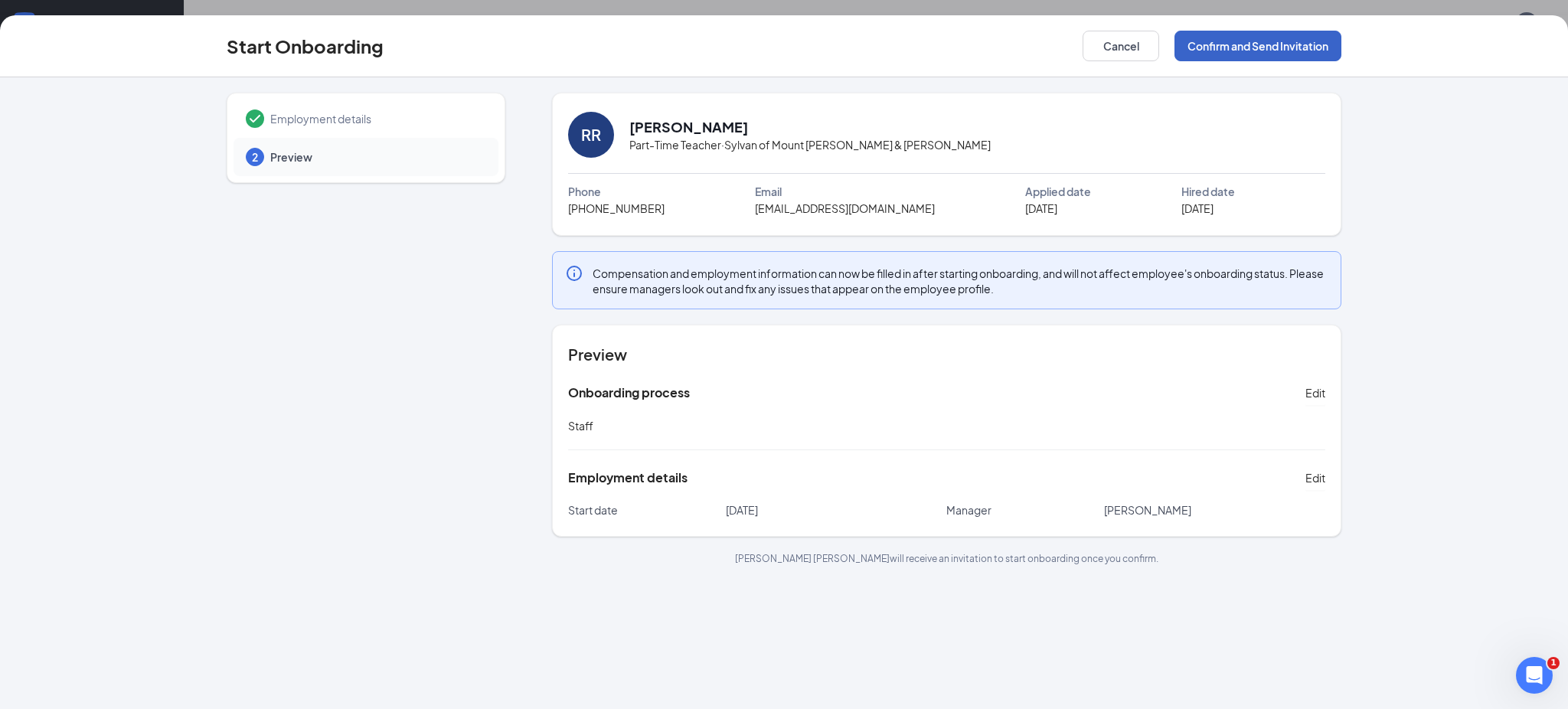
click at [1304, 53] on button "Confirm and Send Invitation" at bounding box center [1258, 45] width 167 height 30
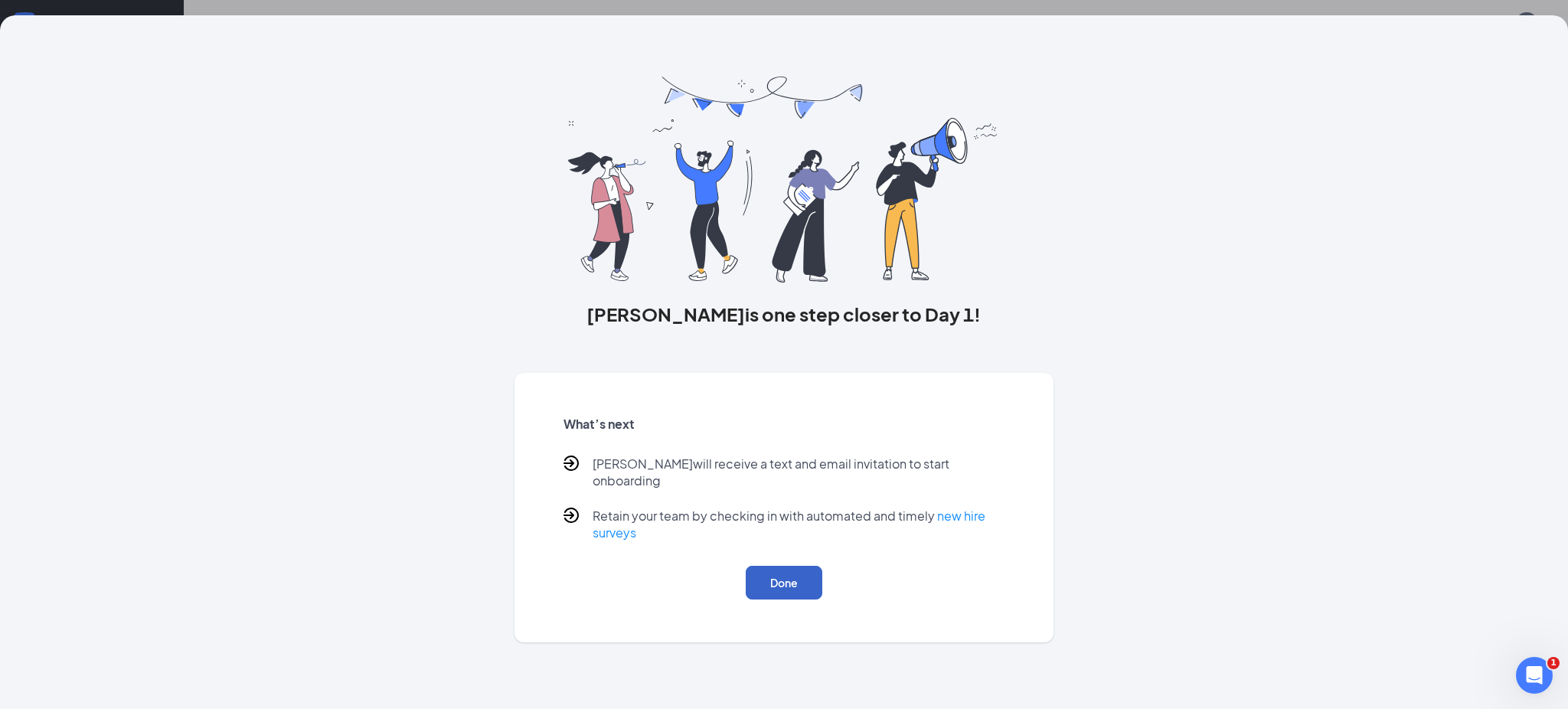
click at [798, 569] on button "Done" at bounding box center [784, 582] width 76 height 34
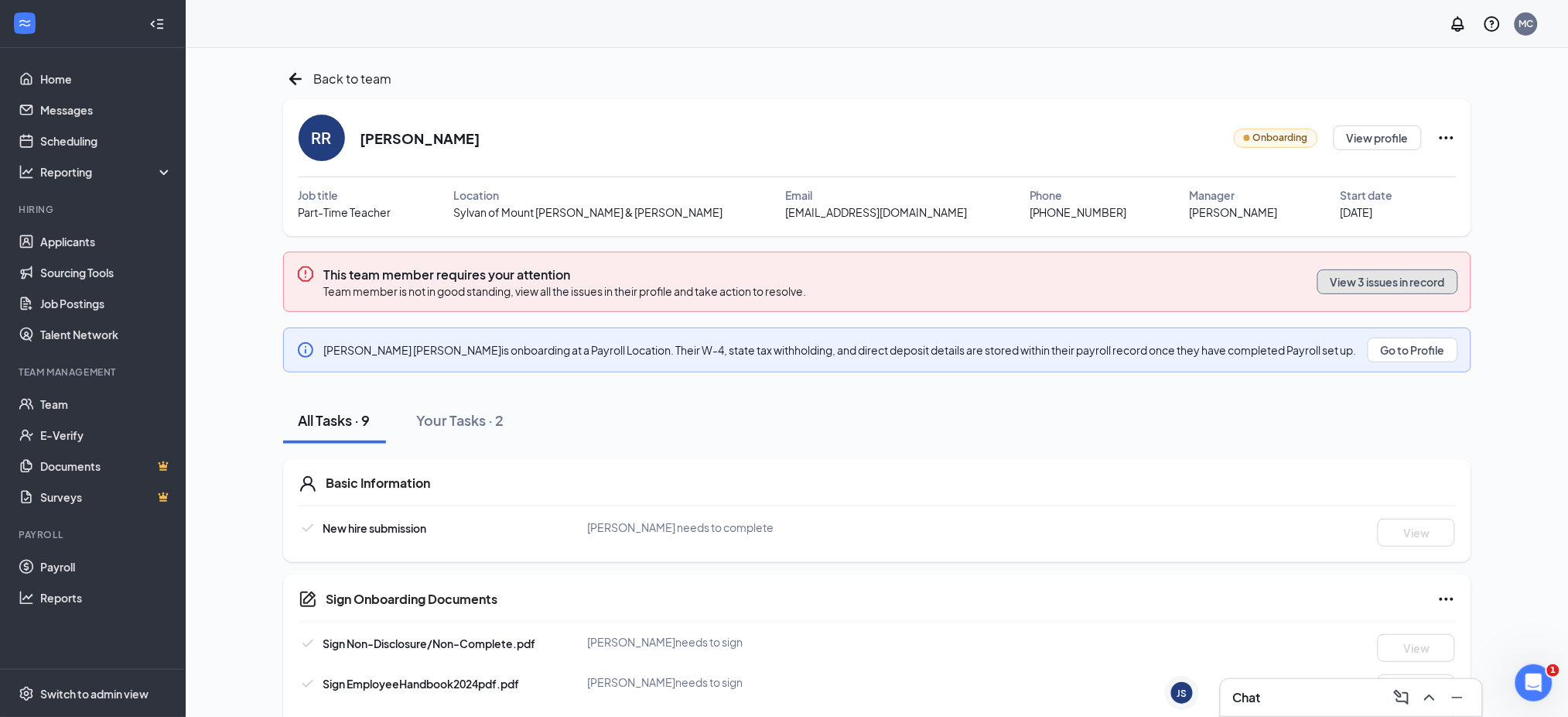
click at [1368, 285] on button "View 3 issues in record" at bounding box center [1388, 281] width 141 height 25
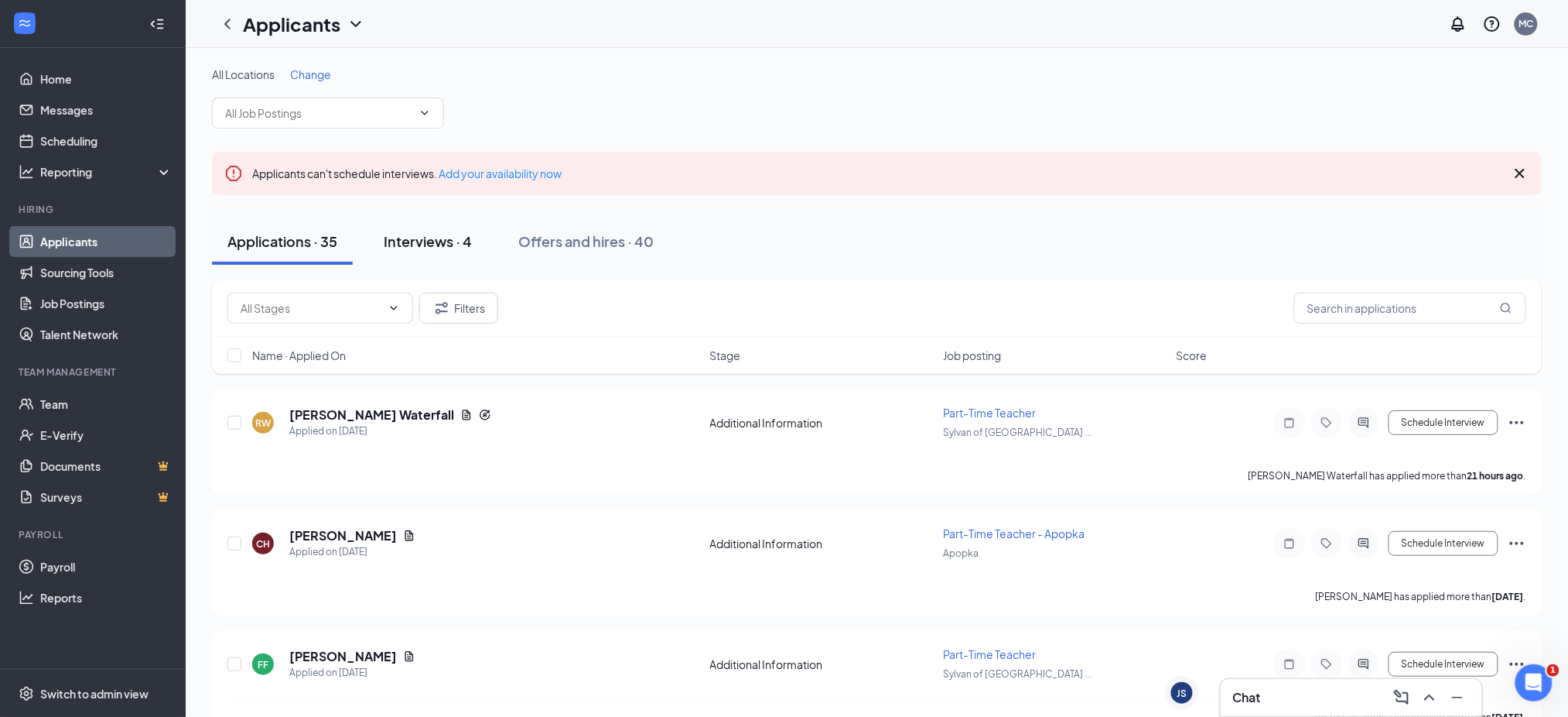
click at [414, 244] on div "Interviews · 4" at bounding box center [427, 241] width 88 height 20
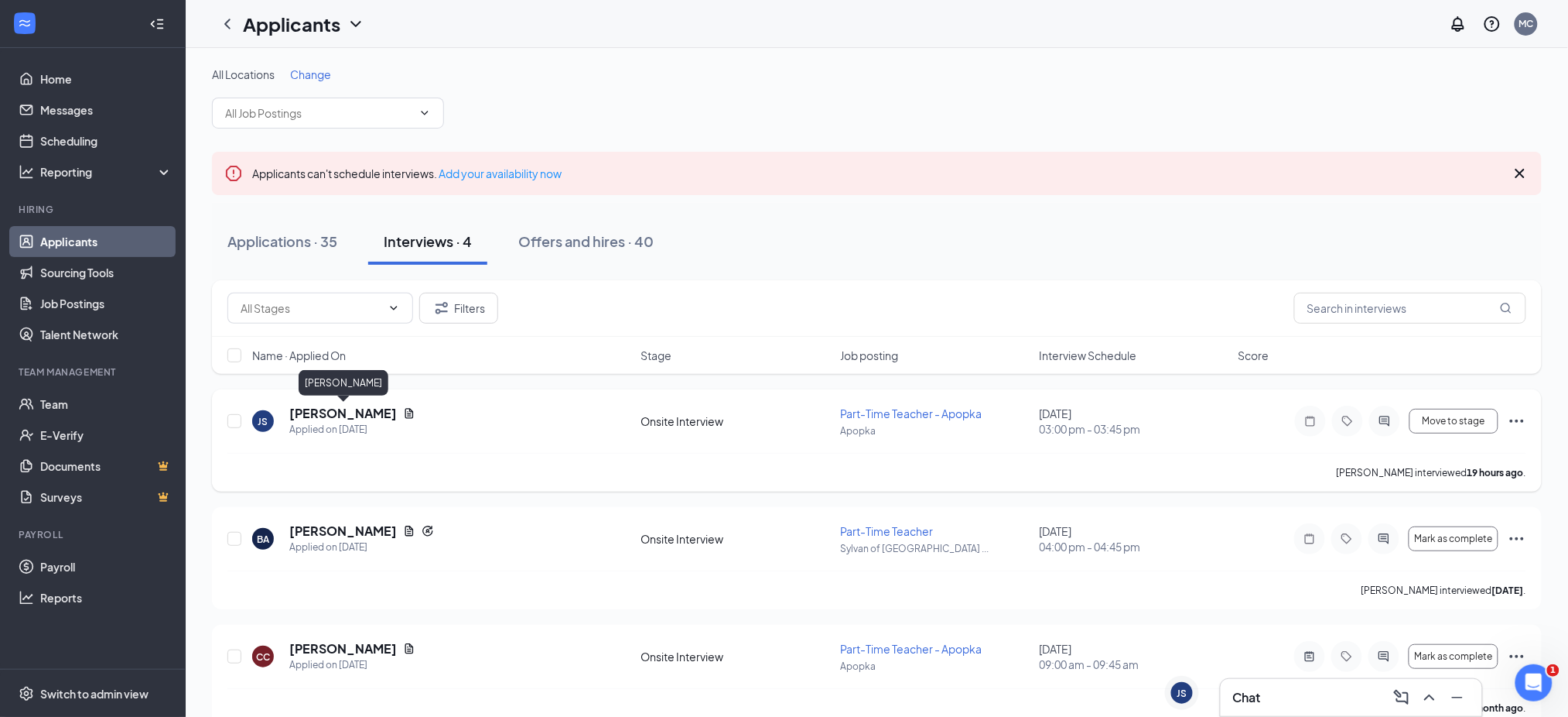
click at [368, 411] on h5 "[PERSON_NAME]" at bounding box center [343, 413] width 108 height 17
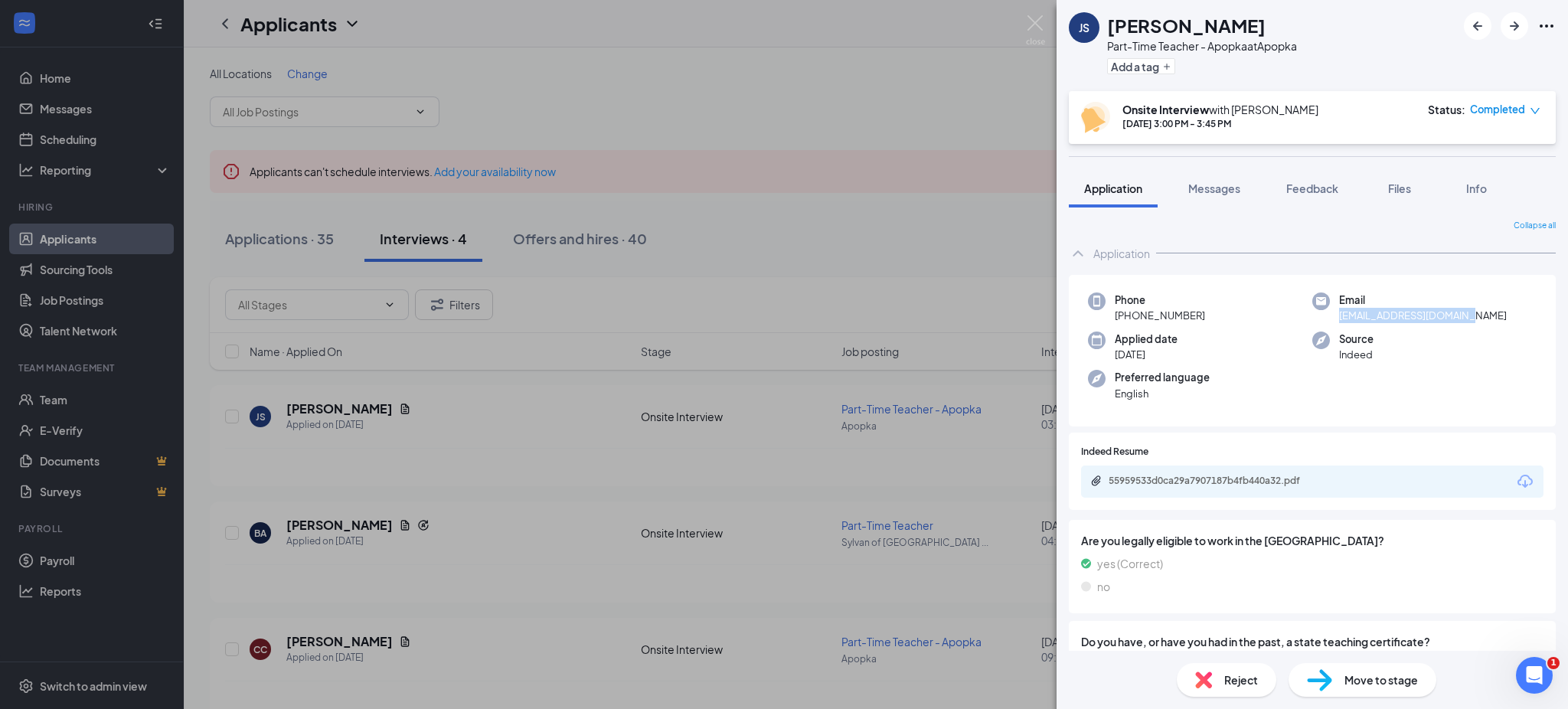
drag, startPoint x: 1477, startPoint y: 313, endPoint x: 1326, endPoint y: 318, distance: 151.1
click at [1326, 318] on div "Email jadasbusiness@gmail.com" at bounding box center [1425, 308] width 224 height 31
copy span "[EMAIL_ADDRESS][DOMAIN_NAME]"
